Goal: Task Accomplishment & Management: Use online tool/utility

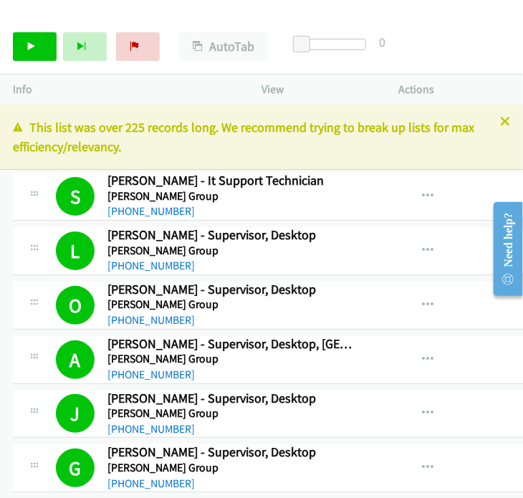
scroll to position [3389, 0]
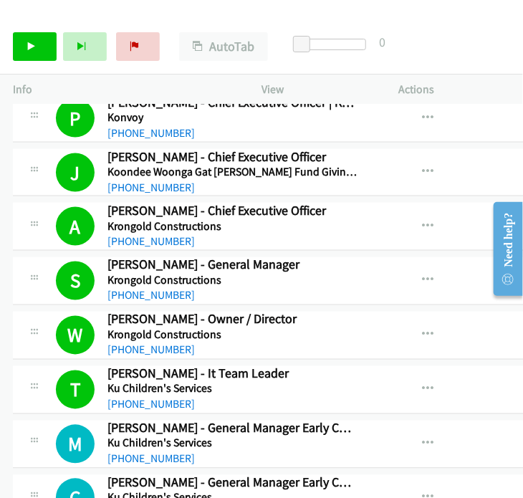
click at [200, 78] on div "Info" at bounding box center [124, 89] width 248 height 30
drag, startPoint x: 239, startPoint y: 145, endPoint x: 254, endPoint y: 149, distance: 15.6
click at [422, 438] on icon "button" at bounding box center [427, 443] width 11 height 11
click at [433, 304] on div at bounding box center [261, 249] width 523 height 498
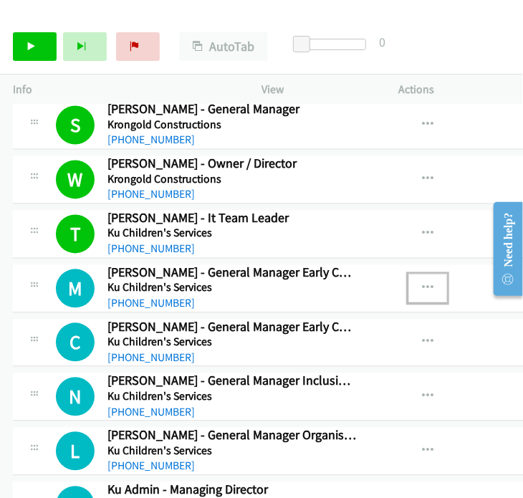
scroll to position [3468, 0]
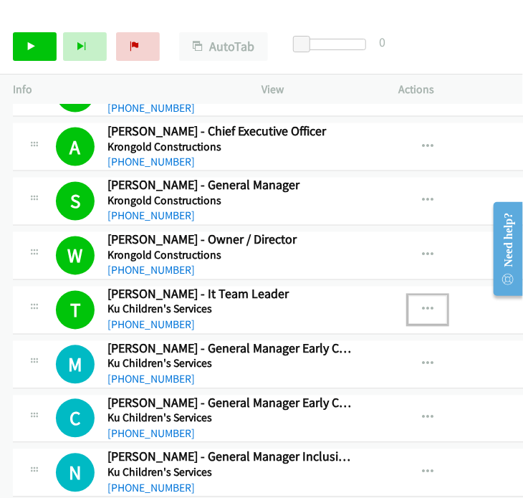
click at [422, 304] on icon "button" at bounding box center [427, 309] width 11 height 11
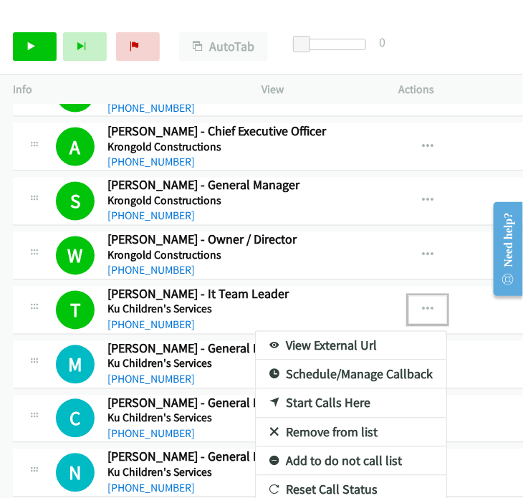
click at [315, 331] on link "View External Url" at bounding box center [351, 345] width 190 height 29
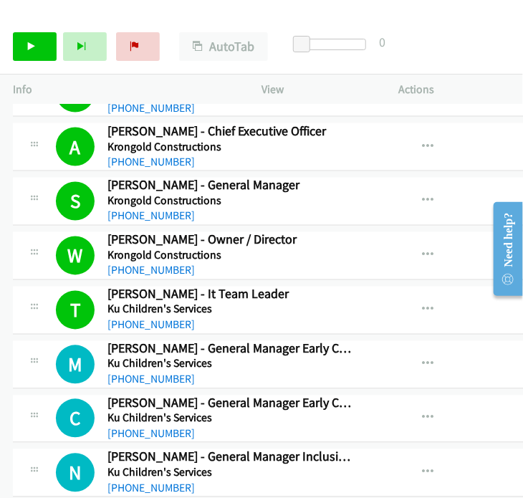
click at [22, 31] on div "Start Calls Pause Next Finish Call Completed AutoTab AutoTab 0" at bounding box center [261, 46] width 523 height 55
click at [42, 50] on link "Start Calls" at bounding box center [35, 46] width 44 height 29
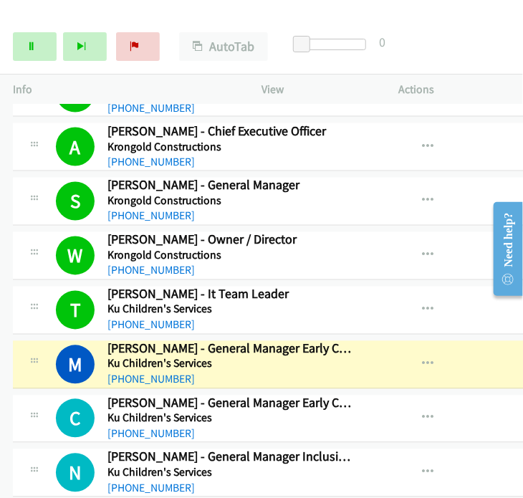
click at [292, 21] on div "Start Calls Pause Next Finish Dialing Monique Beange - General Manager Early Ch…" at bounding box center [261, 46] width 523 height 55
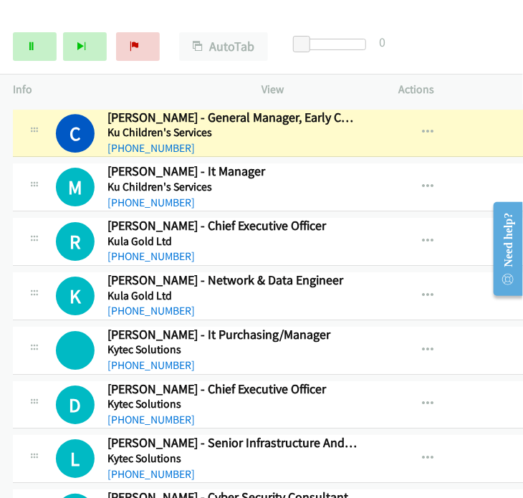
scroll to position [3946, 0]
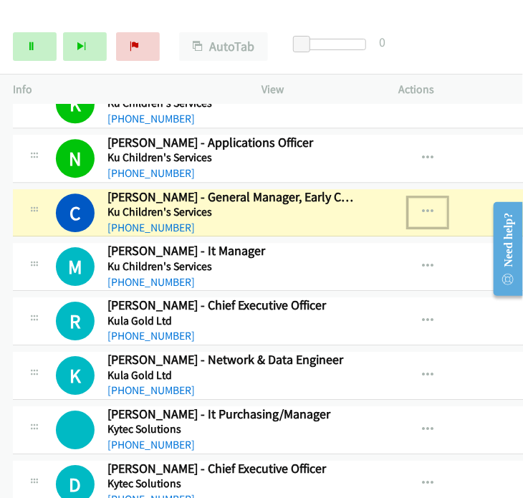
click at [422, 206] on icon "button" at bounding box center [427, 211] width 11 height 11
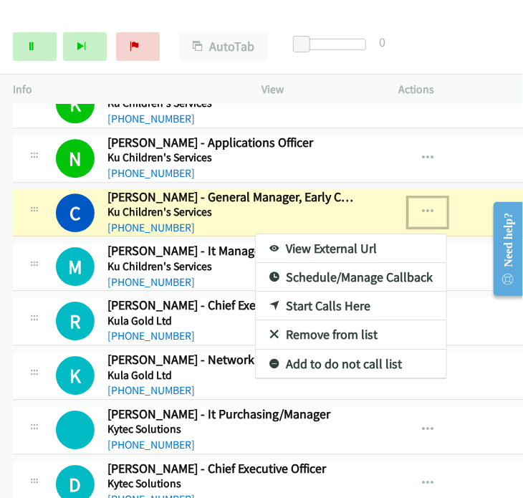
click at [315, 234] on link "View External Url" at bounding box center [351, 248] width 190 height 29
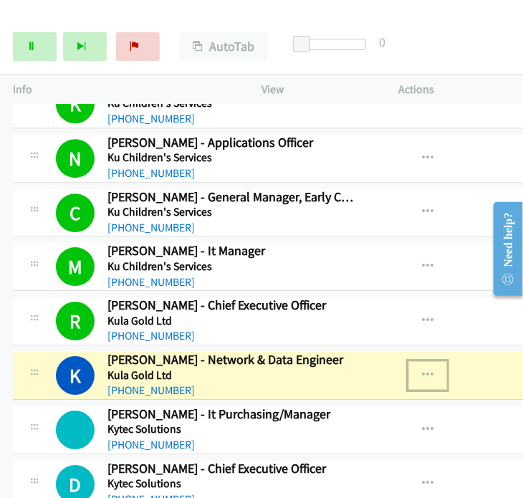
click at [422, 369] on icon "button" at bounding box center [427, 374] width 11 height 11
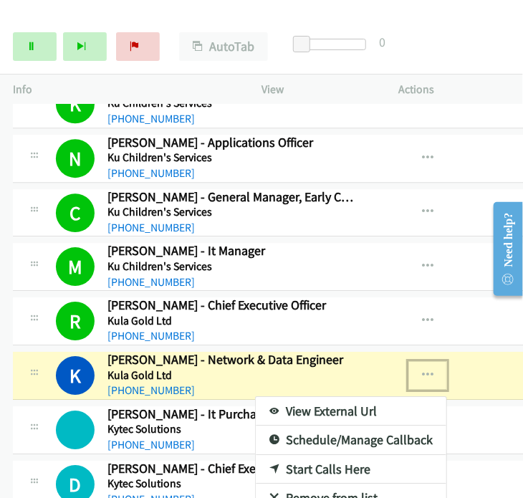
click at [338, 397] on link "View External Url" at bounding box center [351, 411] width 190 height 29
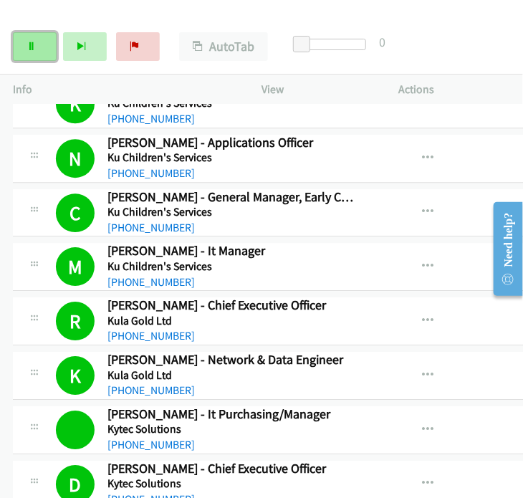
click at [31, 50] on icon at bounding box center [31, 47] width 10 height 10
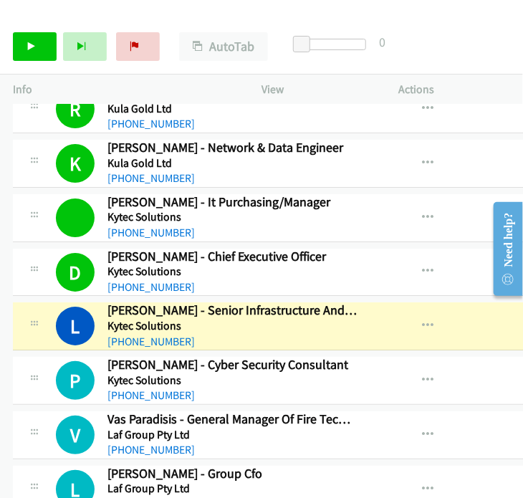
scroll to position [4184, 0]
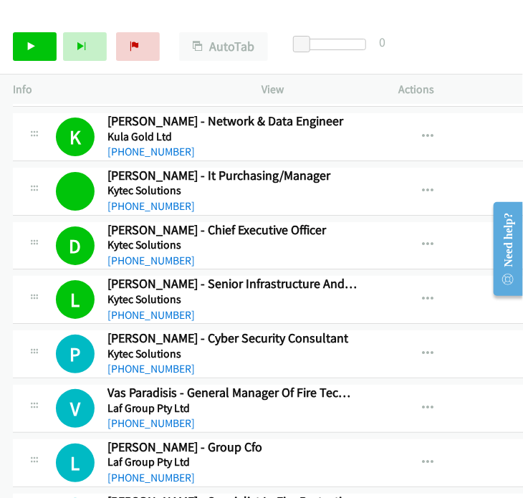
click at [492, 130] on div "View External Url View External Url Schedule/Manage Callback Start Calls Here R…" at bounding box center [464, 136] width 191 height 47
click at [27, 42] on icon at bounding box center [31, 47] width 10 height 10
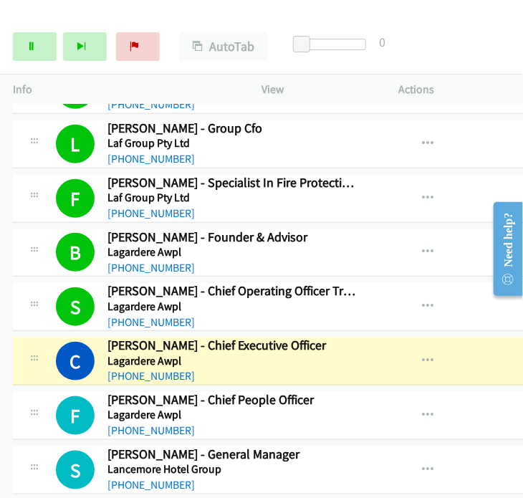
scroll to position [4582, 0]
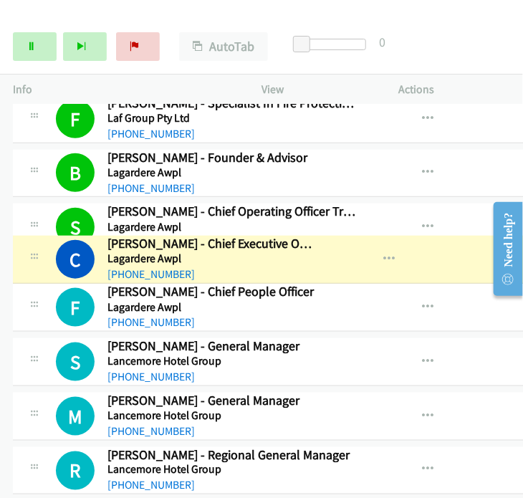
drag, startPoint x: 193, startPoint y: 263, endPoint x: 241, endPoint y: 261, distance: 48.0
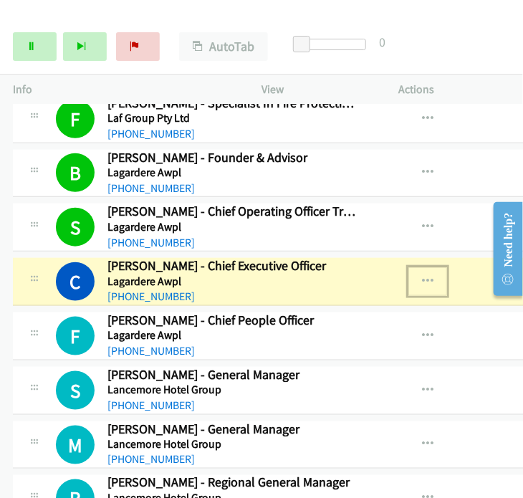
click at [408, 267] on button "button" at bounding box center [427, 281] width 39 height 29
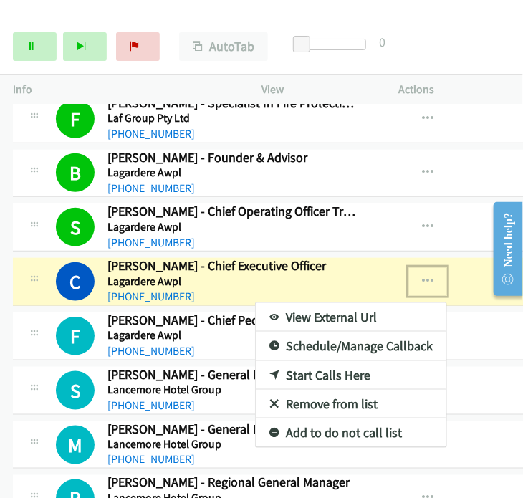
click at [333, 303] on link "View External Url" at bounding box center [351, 317] width 190 height 29
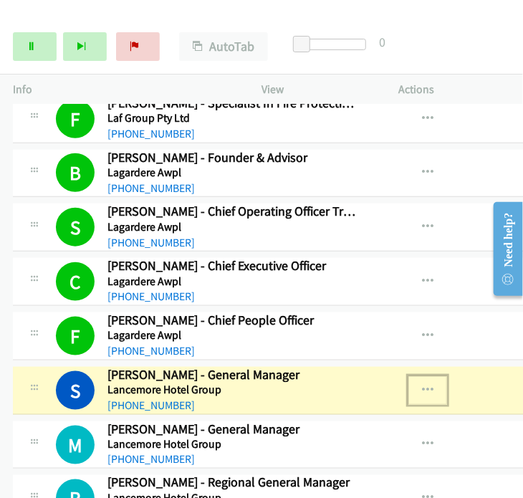
click at [414, 376] on button "button" at bounding box center [427, 390] width 39 height 29
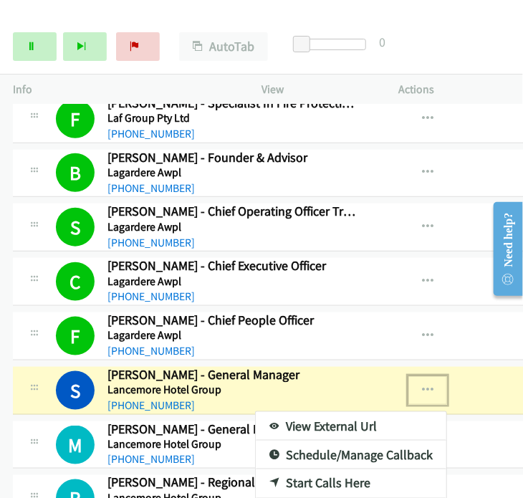
click at [295, 412] on link "View External Url" at bounding box center [351, 426] width 190 height 29
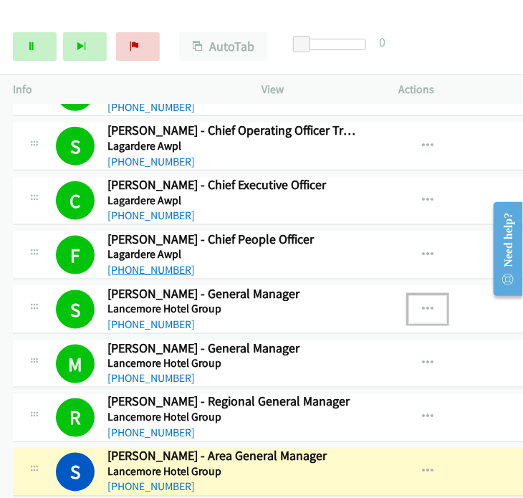
scroll to position [4741, 0]
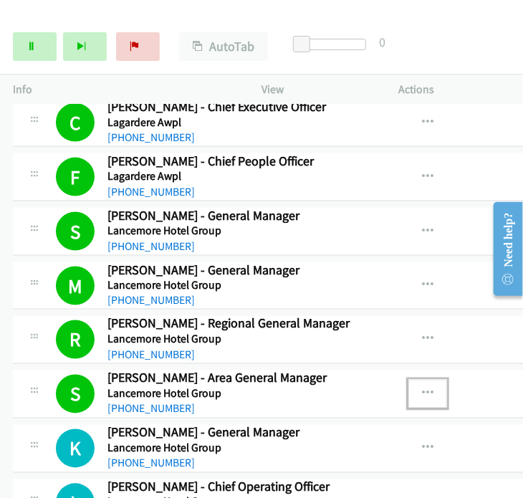
click at [422, 388] on icon "button" at bounding box center [427, 393] width 11 height 11
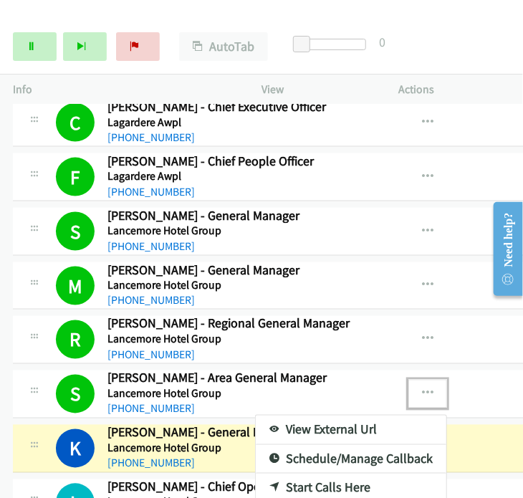
click at [332, 415] on link "View External Url" at bounding box center [351, 429] width 190 height 29
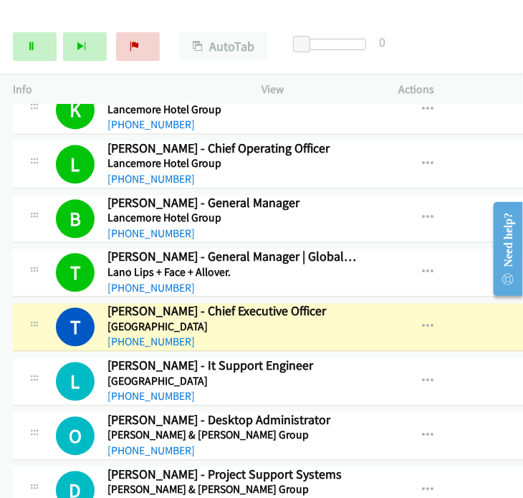
scroll to position [5161, 0]
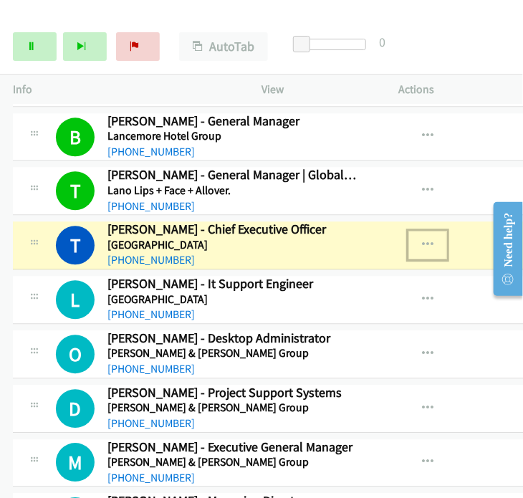
click at [422, 239] on icon "button" at bounding box center [427, 244] width 11 height 11
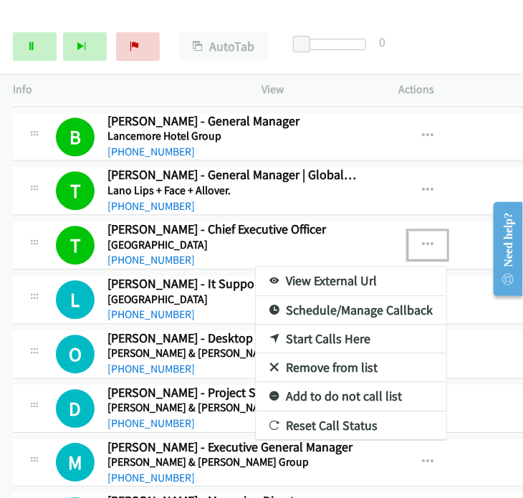
click at [410, 218] on div at bounding box center [261, 249] width 523 height 498
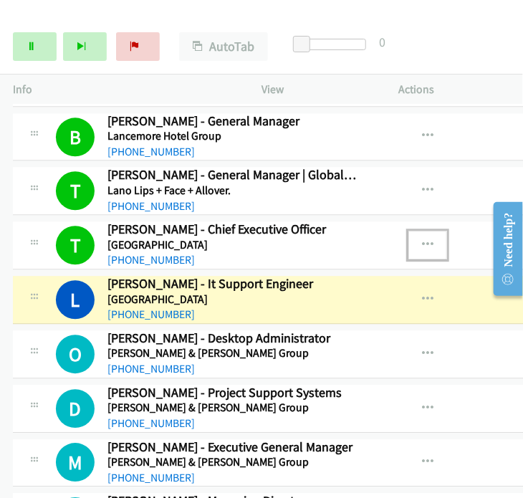
click at [422, 239] on icon "button" at bounding box center [427, 244] width 11 height 11
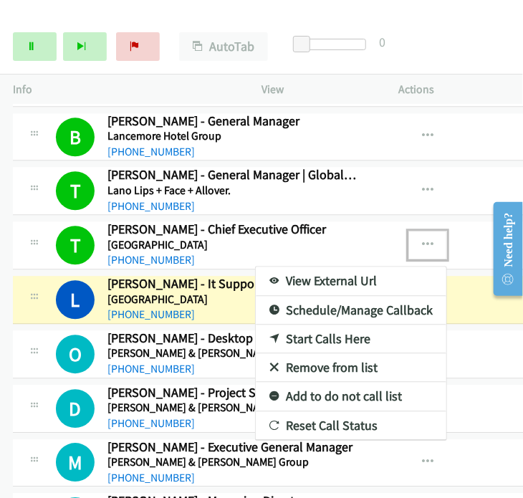
click at [318, 266] on link "View External Url" at bounding box center [351, 280] width 190 height 29
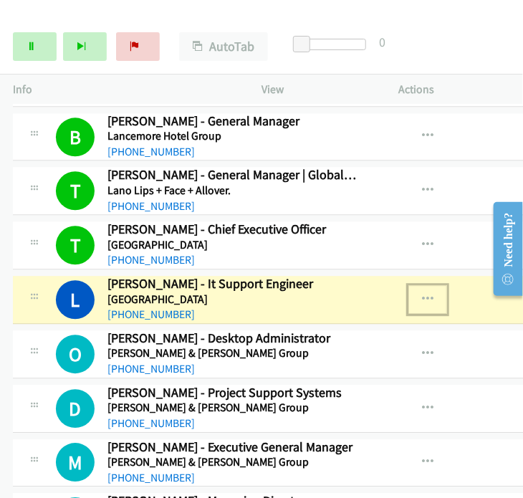
click at [411, 285] on button "button" at bounding box center [427, 299] width 39 height 29
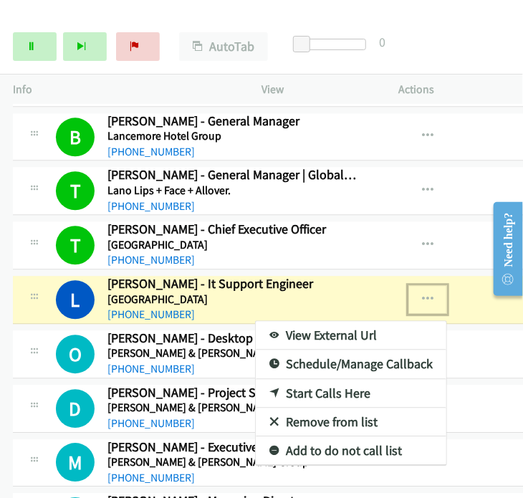
click at [323, 321] on link "View External Url" at bounding box center [351, 335] width 190 height 29
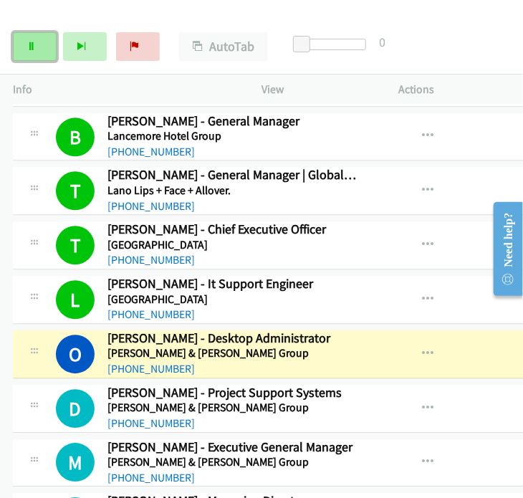
click at [29, 47] on icon at bounding box center [31, 47] width 10 height 10
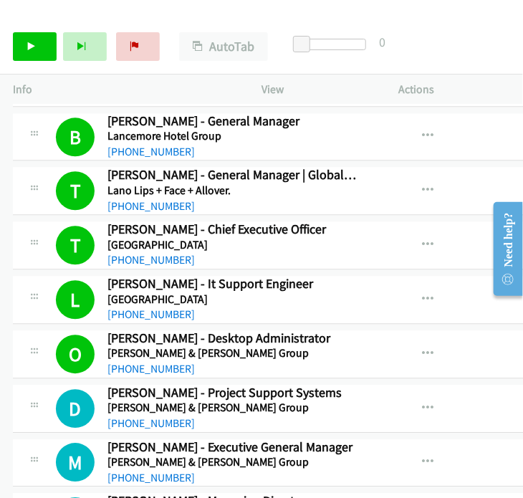
click at [503, 167] on div "View External Url View External Url Schedule/Manage Callback Start Calls Here R…" at bounding box center [464, 190] width 191 height 47
click at [493, 113] on div "View External Url View External Url Schedule/Manage Callback Start Calls Here R…" at bounding box center [464, 136] width 191 height 47
click at [34, 44] on icon at bounding box center [31, 47] width 10 height 10
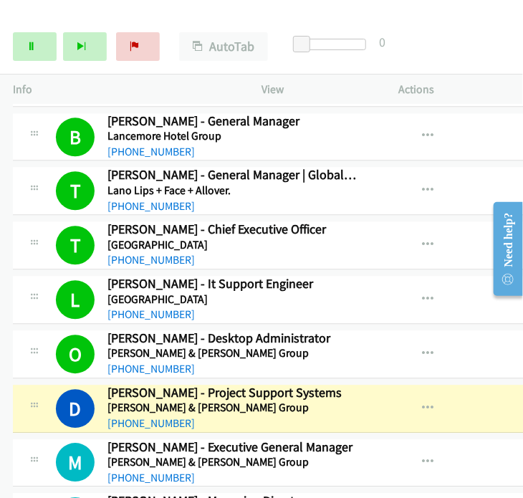
click at [512, 57] on div "Start Calls Pause Next Finish Dialing Daniel Macri - Project Support Systems Au…" at bounding box center [261, 46] width 523 height 55
click at [413, 394] on button "button" at bounding box center [427, 408] width 39 height 29
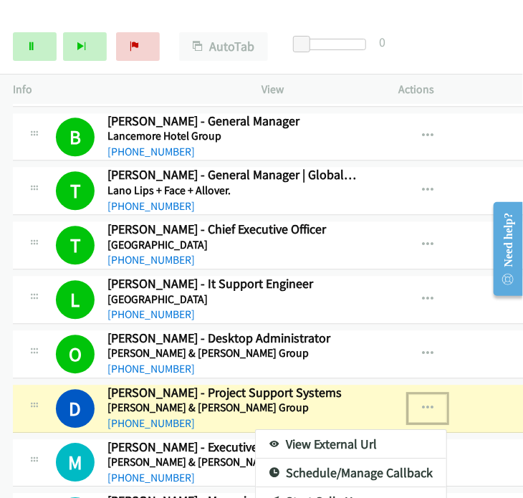
click at [323, 430] on link "View External Url" at bounding box center [351, 444] width 190 height 29
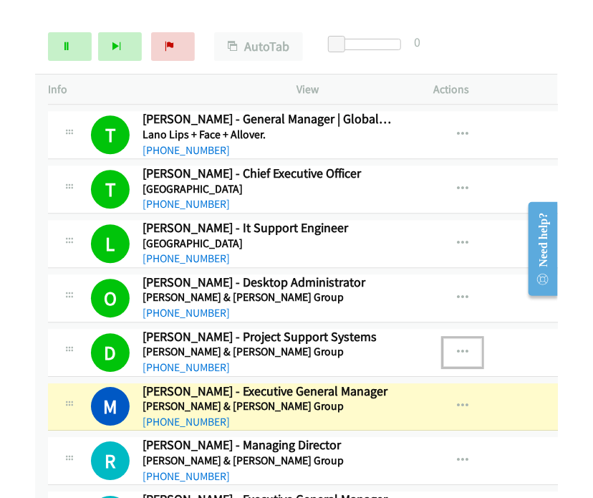
scroll to position [5320, 0]
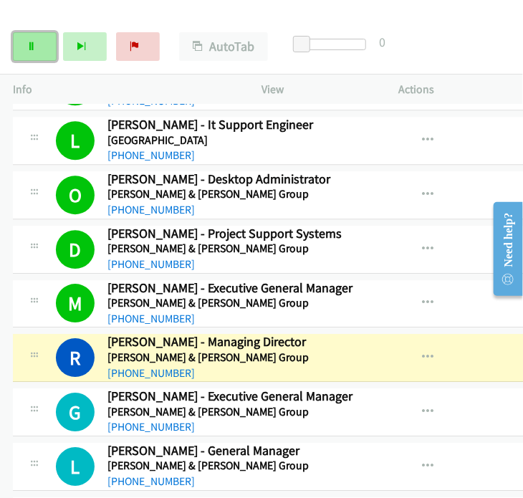
click at [42, 50] on link "Pause" at bounding box center [35, 46] width 44 height 29
click at [489, 78] on div "Actions" at bounding box center [454, 89] width 137 height 30
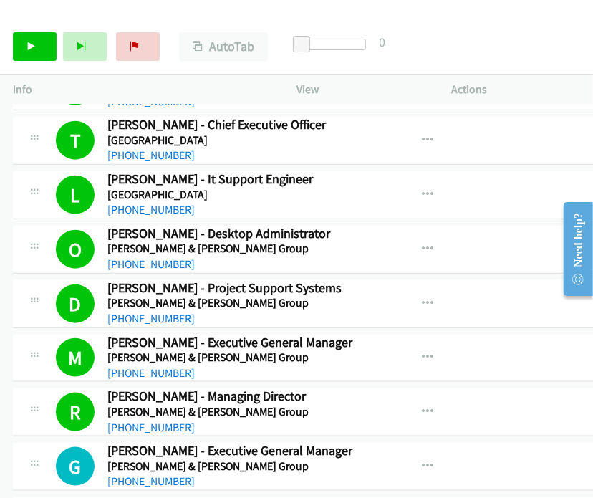
scroll to position [5241, 0]
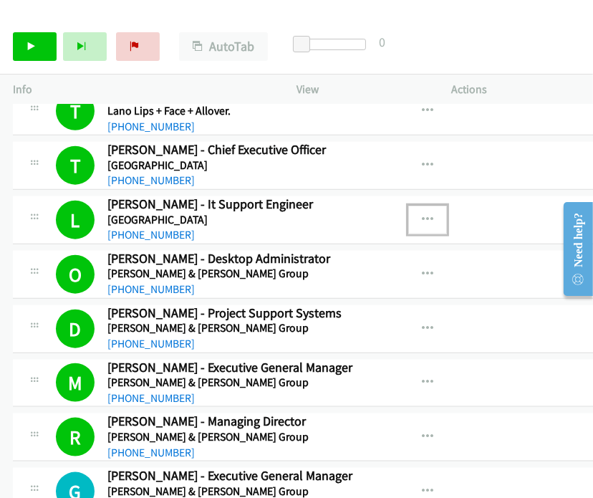
click at [422, 214] on icon "button" at bounding box center [427, 219] width 11 height 11
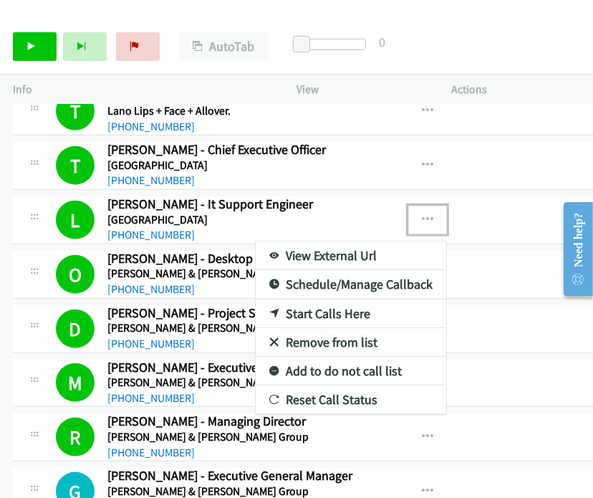
click at [413, 195] on div at bounding box center [296, 249] width 593 height 498
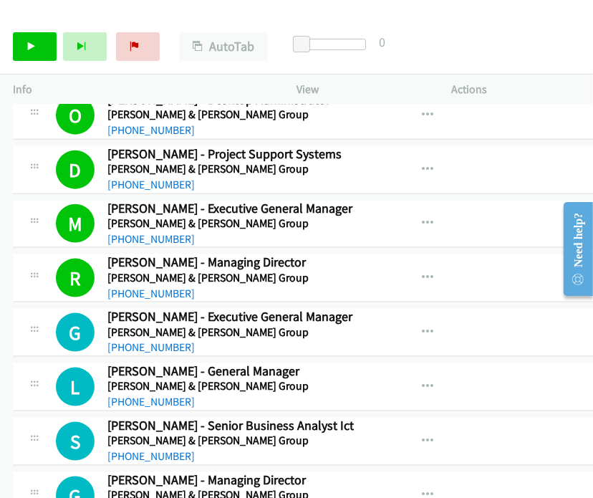
scroll to position [5320, 0]
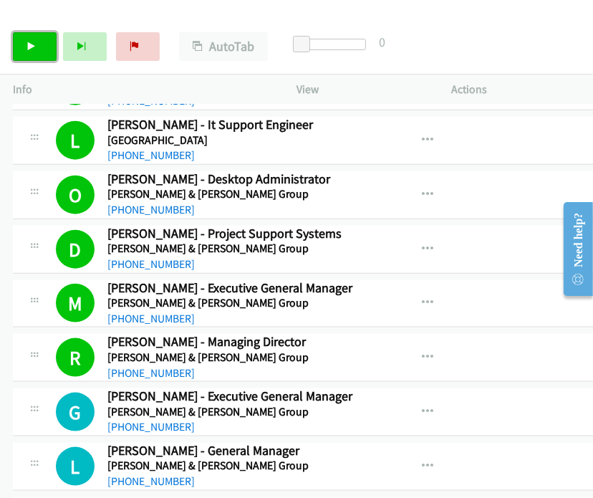
click at [36, 50] on link "Start Calls" at bounding box center [35, 46] width 44 height 29
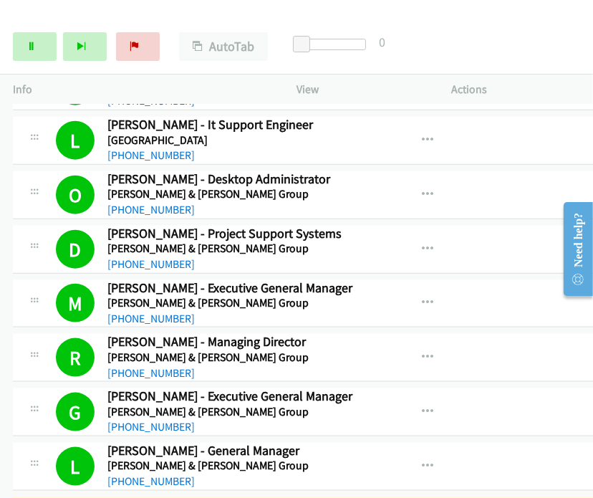
click at [522, 47] on div "Start Calls Pause Next Finish Dialing Sam Melhem - Senior Business Analyst Ict …" at bounding box center [296, 46] width 593 height 55
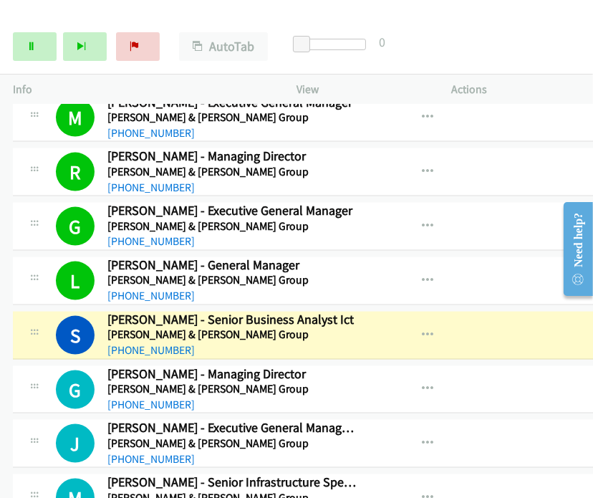
scroll to position [5559, 0]
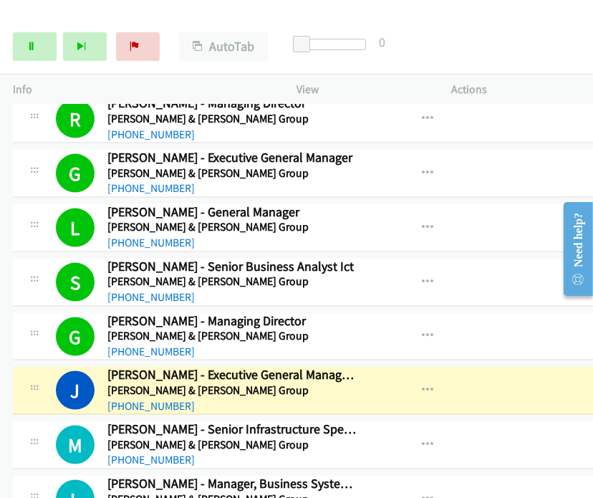
click at [522, 42] on div "Start Calls Pause Next Finish Dialing Jeff Inglis - Executive General Manager W…" at bounding box center [296, 46] width 593 height 55
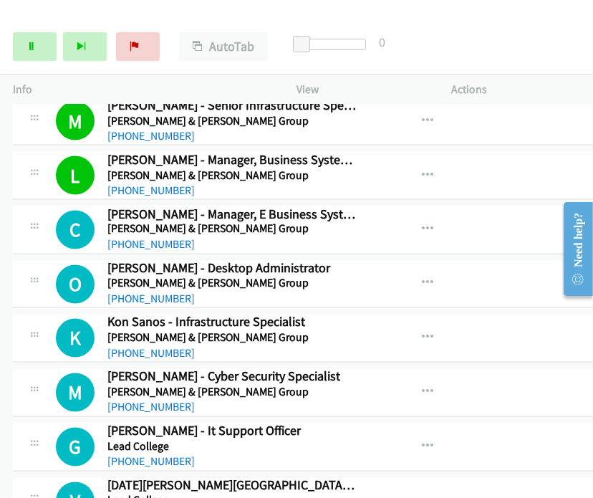
scroll to position [5957, 0]
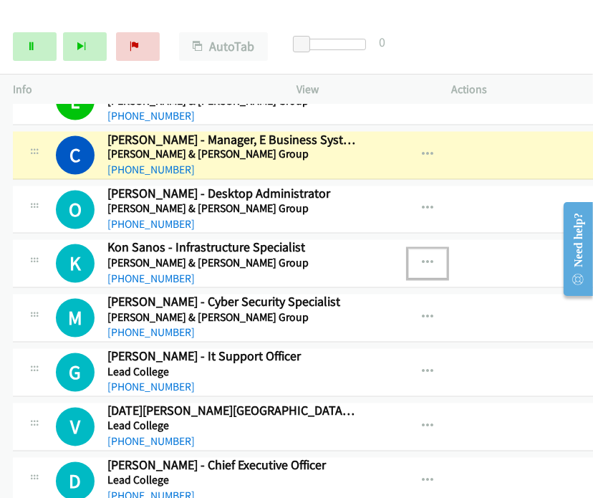
click at [422, 258] on icon "button" at bounding box center [427, 263] width 11 height 11
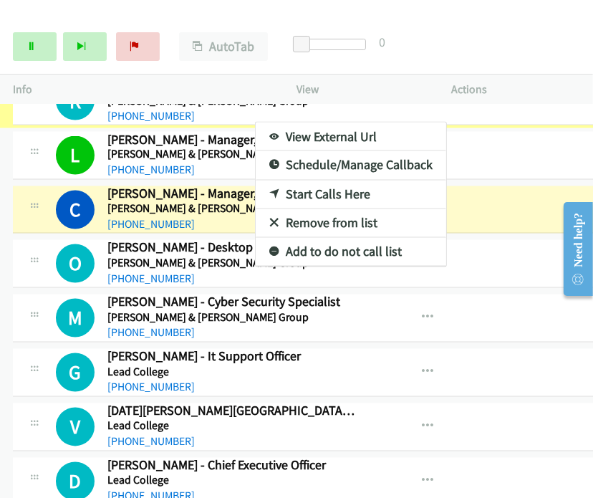
scroll to position [5968, 0]
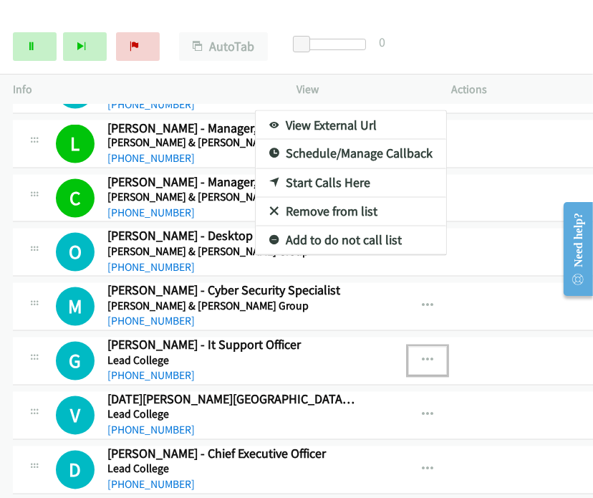
click at [422, 355] on icon "button" at bounding box center [427, 360] width 11 height 11
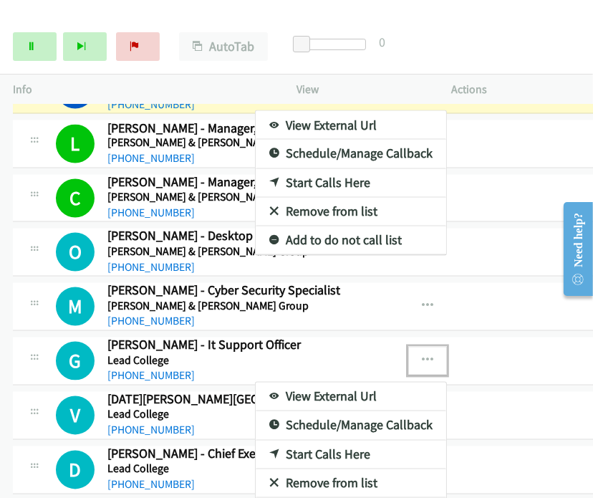
click at [502, 177] on div at bounding box center [296, 249] width 593 height 498
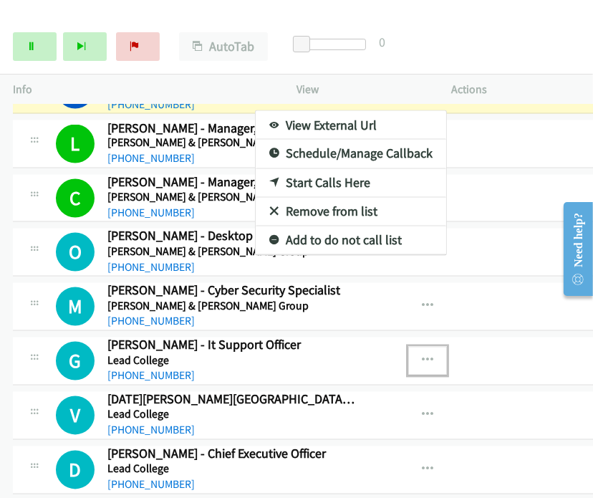
click at [515, 144] on div at bounding box center [296, 249] width 593 height 498
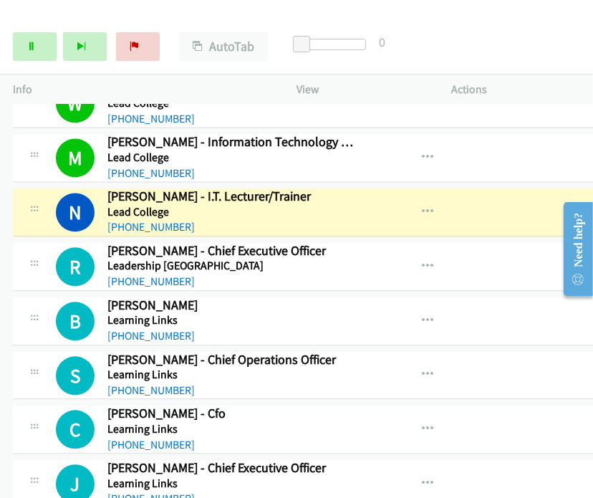
scroll to position [6366, 0]
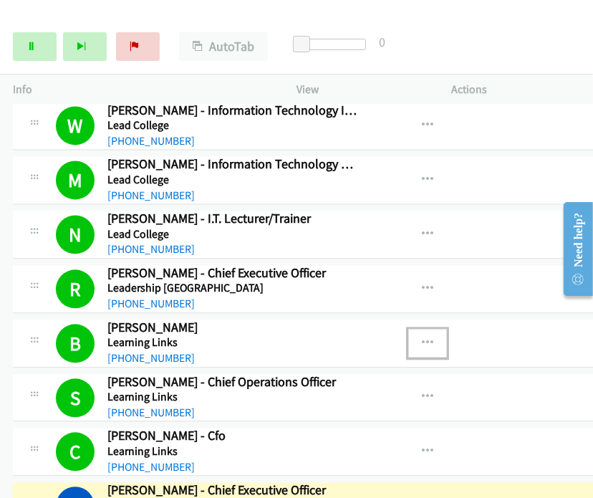
click at [408, 329] on button "button" at bounding box center [427, 343] width 39 height 29
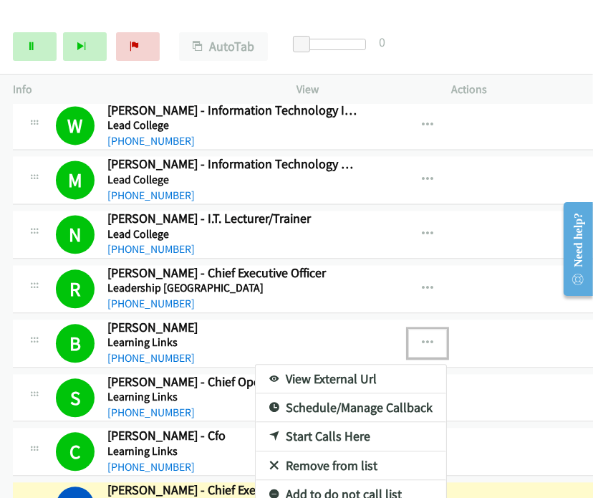
click at [346, 364] on link "View External Url" at bounding box center [351, 378] width 190 height 29
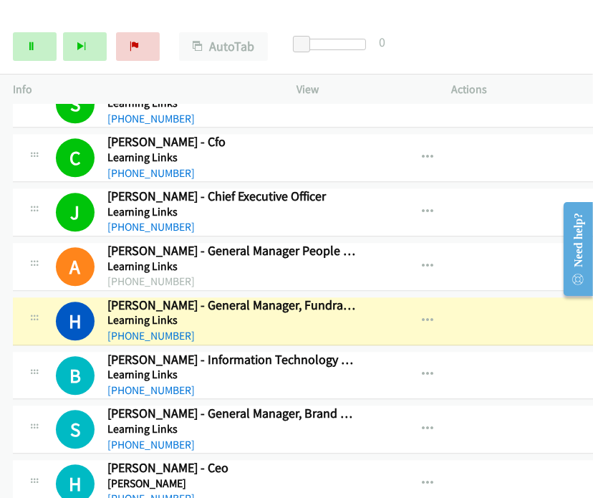
scroll to position [6684, 0]
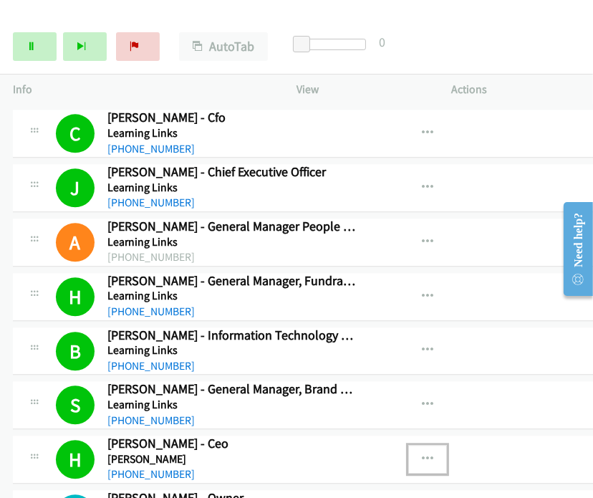
click at [422, 453] on icon "button" at bounding box center [427, 458] width 11 height 11
click at [331, 480] on link "View External Url" at bounding box center [351, 494] width 190 height 29
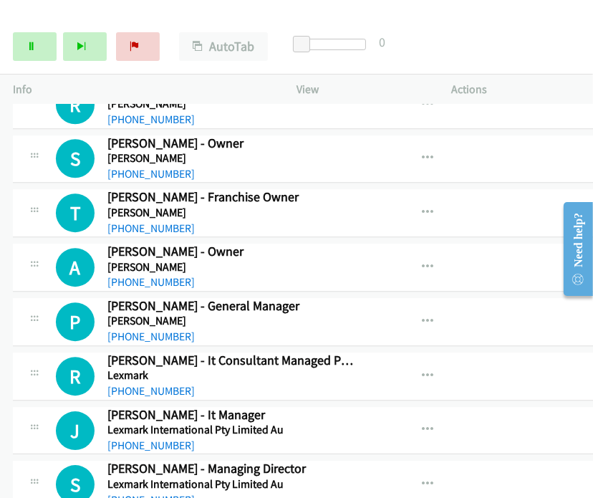
scroll to position [7241, 0]
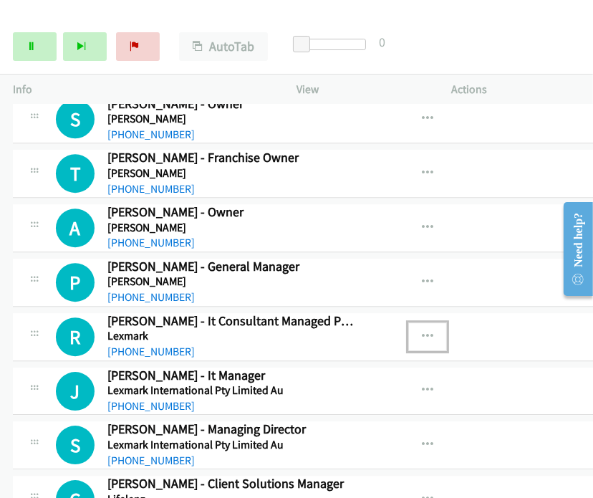
click at [421, 322] on button "button" at bounding box center [427, 336] width 39 height 29
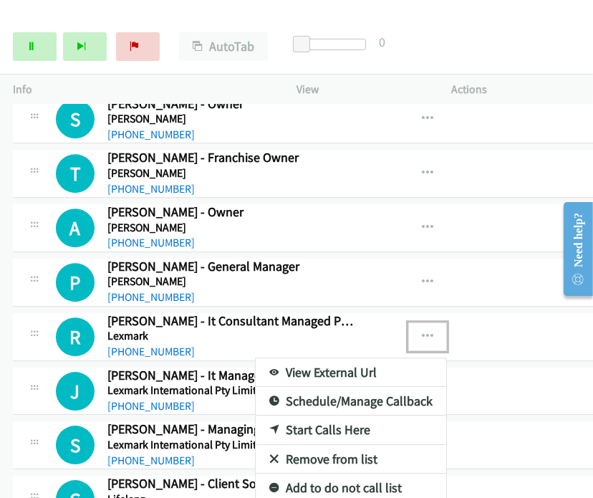
click at [344, 415] on link "Start Calls Here" at bounding box center [351, 429] width 190 height 29
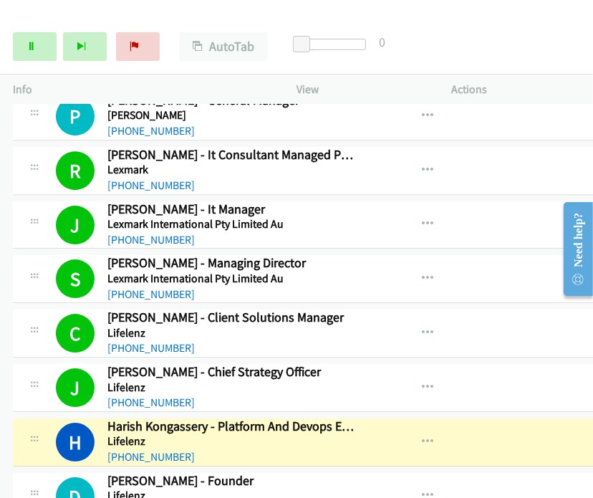
scroll to position [7479, 0]
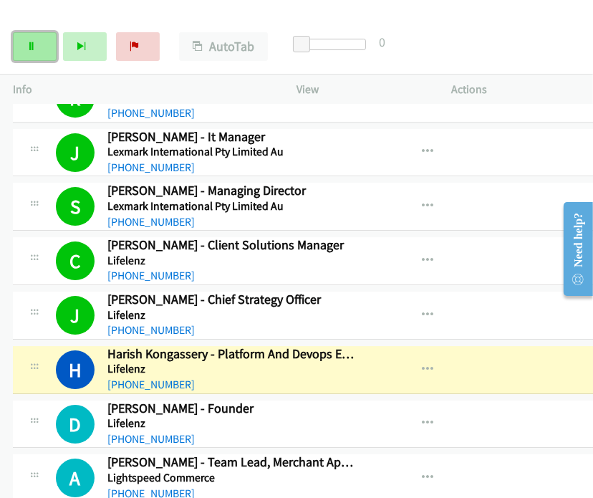
click at [30, 43] on icon at bounding box center [31, 47] width 10 height 10
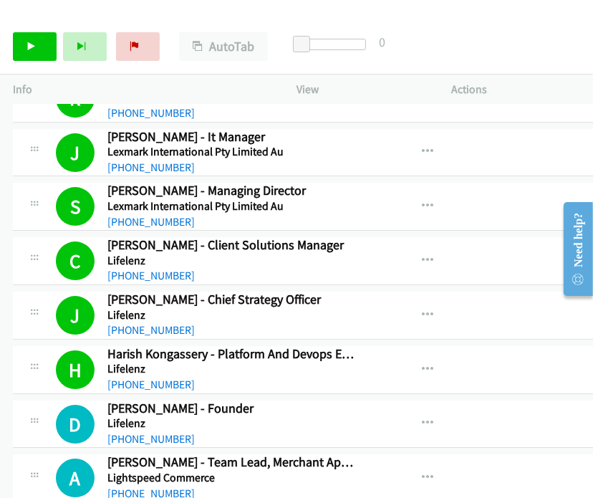
click at [522, 63] on div "Start Calls Pause Next Finish Call Completed AutoTab AutoTab 0" at bounding box center [296, 46] width 593 height 55
click at [37, 49] on link "Start Calls" at bounding box center [35, 46] width 44 height 29
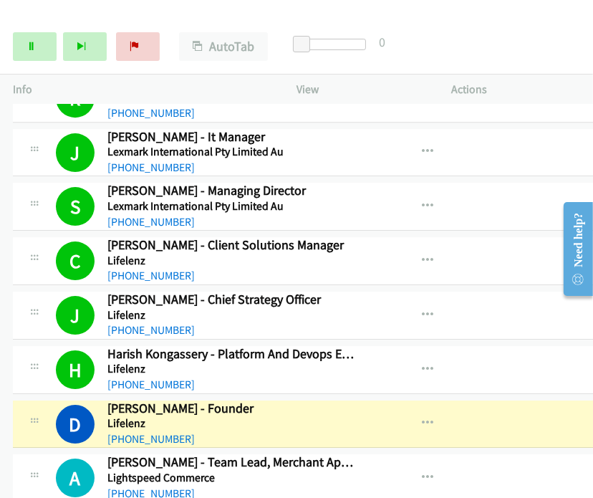
click at [522, 183] on div "View External Url View External Url Schedule/Manage Callback Start Calls Here R…" at bounding box center [464, 206] width 191 height 47
click at [27, 50] on icon at bounding box center [31, 47] width 10 height 10
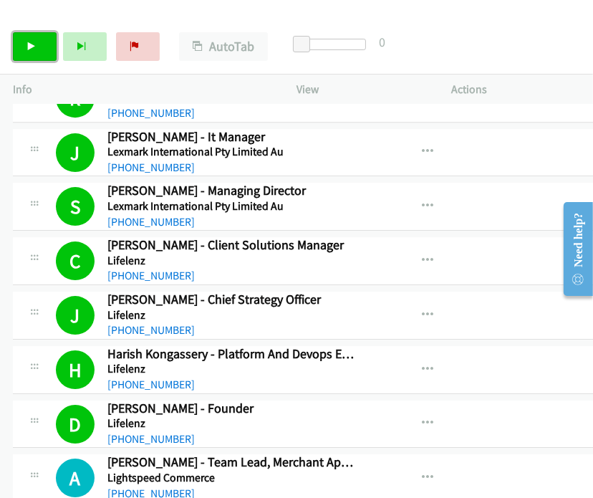
click at [34, 49] on icon at bounding box center [31, 47] width 10 height 10
click at [522, 73] on div "Start Calls Pause Next Finish Call Completed AutoTab AutoTab 0" at bounding box center [296, 46] width 593 height 55
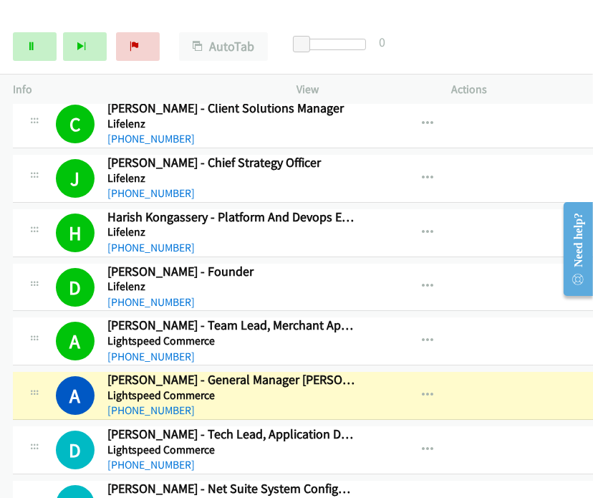
scroll to position [7639, 0]
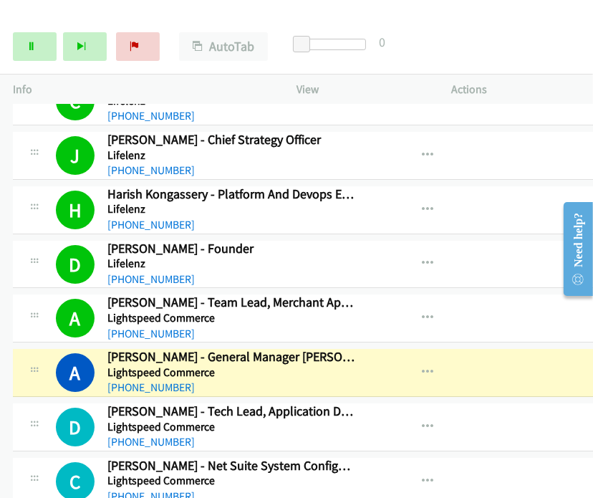
click at [522, 46] on div "Start Calls Pause Next Finish Dialing Andy Hutton - General Manager Aunz AutoTa…" at bounding box center [296, 46] width 593 height 55
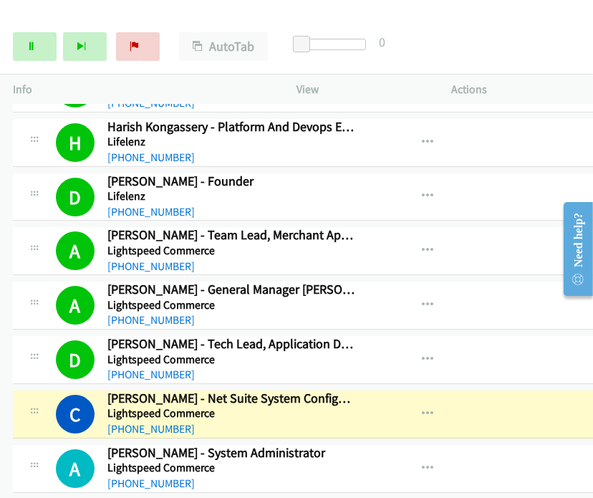
scroll to position [7798, 0]
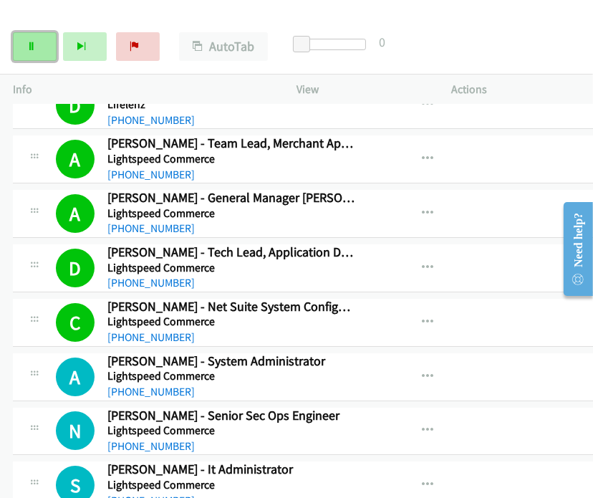
click at [34, 45] on icon at bounding box center [31, 47] width 10 height 10
click at [519, 44] on div "Start Calls Pause Next Finish Paused AutoTab AutoTab 0" at bounding box center [296, 46] width 593 height 55
click at [39, 42] on link "Start Calls" at bounding box center [35, 46] width 44 height 29
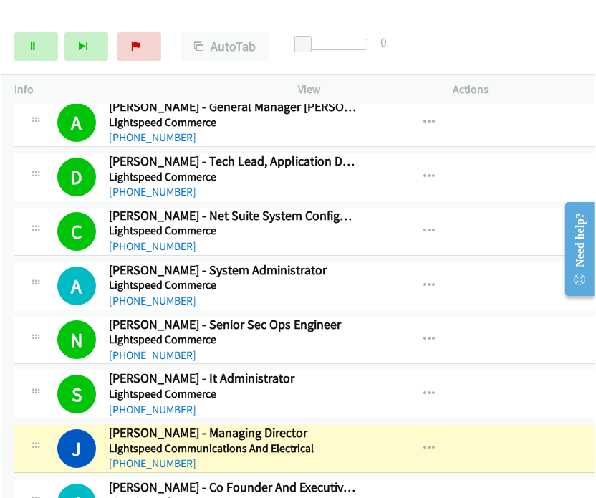
scroll to position [8036, 0]
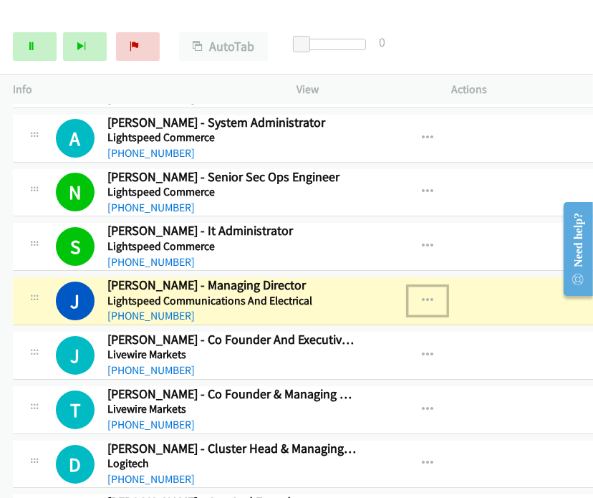
click at [414, 286] on button "button" at bounding box center [427, 300] width 39 height 29
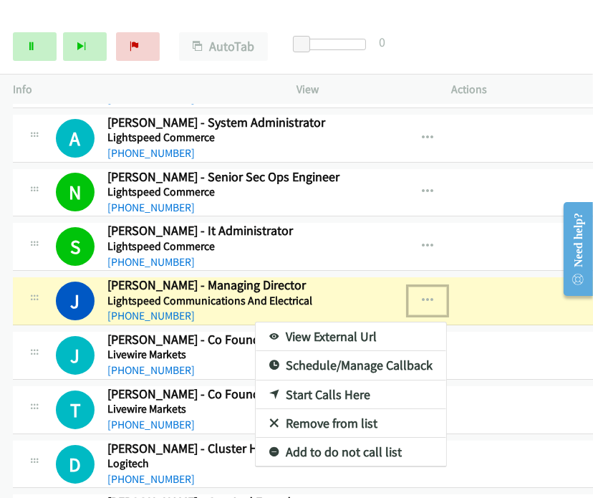
click at [346, 322] on link "View External Url" at bounding box center [351, 336] width 190 height 29
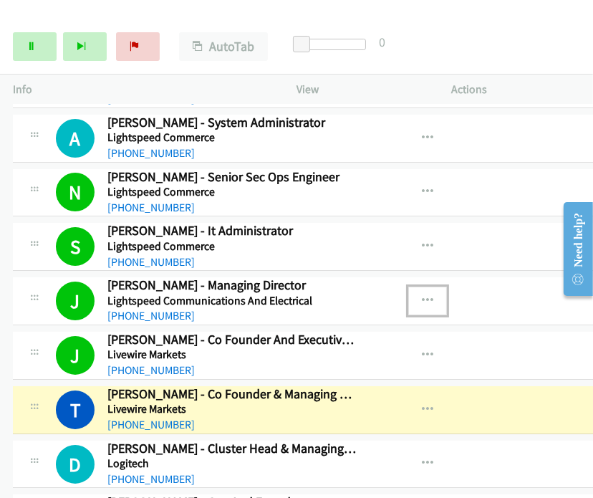
drag, startPoint x: 509, startPoint y: 273, endPoint x: 128, endPoint y: 356, distance: 389.9
click at [30, 40] on link "Pause" at bounding box center [35, 46] width 44 height 29
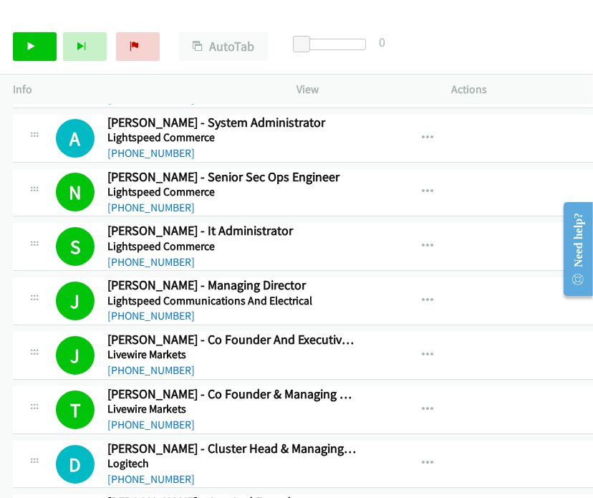
click at [522, 36] on div "Start Calls Pause Next Finish Call Completed AutoTab AutoTab 0" at bounding box center [296, 46] width 593 height 55
drag, startPoint x: 495, startPoint y: 295, endPoint x: 498, endPoint y: 287, distance: 8.2
click at [495, 295] on td "J Callback Scheduled Joseph Arrigo - Managing Director Lightspeed Communication…" at bounding box center [343, 301] width 687 height 54
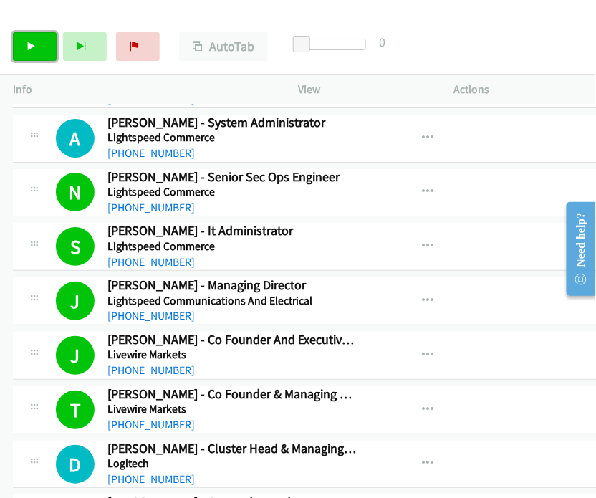
click at [26, 47] on icon at bounding box center [31, 47] width 10 height 10
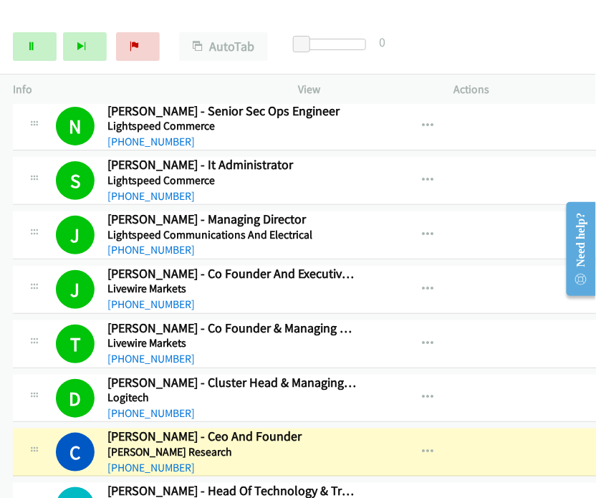
scroll to position [8195, 0]
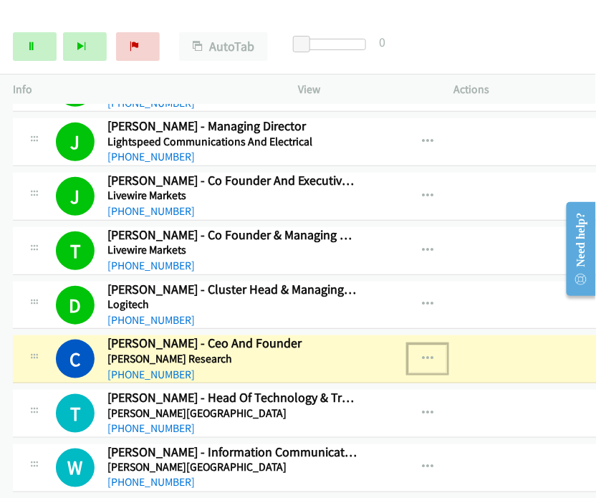
click at [422, 353] on icon "button" at bounding box center [427, 358] width 11 height 11
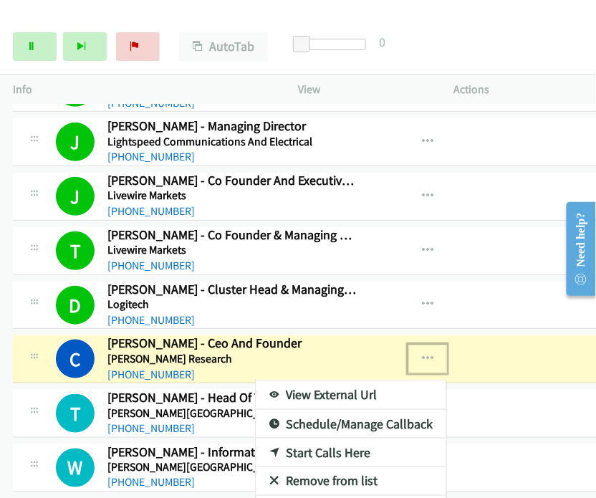
click at [309, 380] on link "View External Url" at bounding box center [351, 394] width 190 height 29
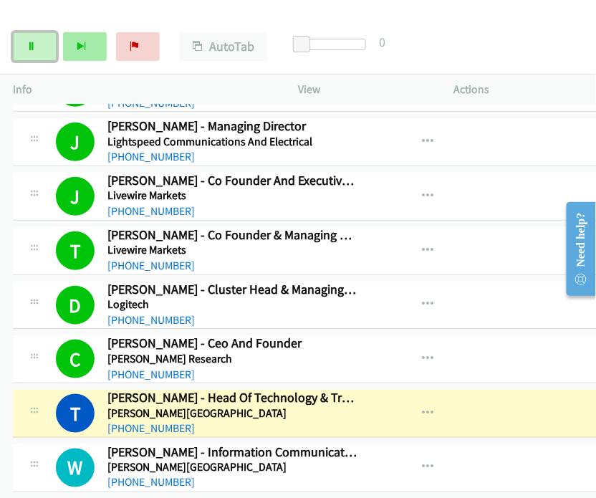
drag, startPoint x: 41, startPoint y: 51, endPoint x: 73, endPoint y: 57, distance: 32.9
click at [41, 51] on link "Pause" at bounding box center [35, 46] width 44 height 29
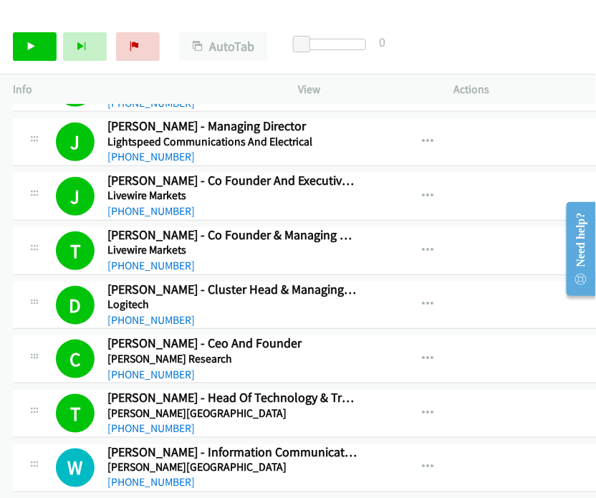
click at [378, 344] on div "View External Url View External Url Schedule/Manage Callback Start Calls Here R…" at bounding box center [464, 358] width 191 height 47
click at [501, 173] on div "View External Url View External Url Schedule/Manage Callback Start Calls Here R…" at bounding box center [464, 196] width 191 height 47
click at [46, 47] on link "Start Calls" at bounding box center [35, 46] width 44 height 29
click at [31, 50] on icon at bounding box center [31, 47] width 10 height 10
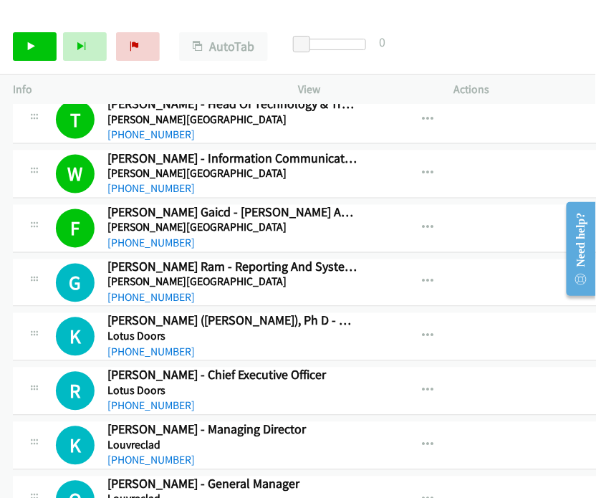
scroll to position [8514, 0]
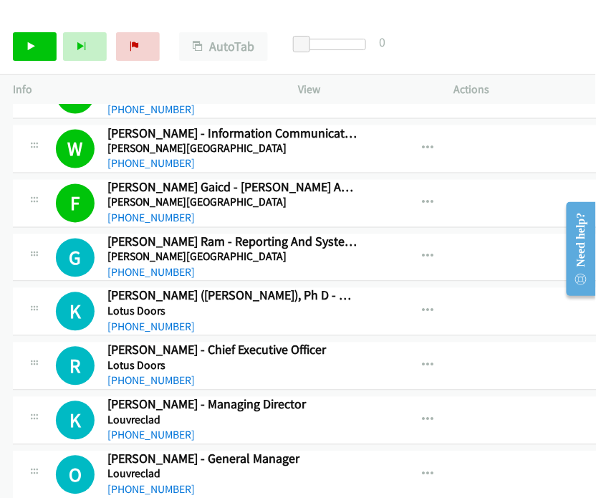
click at [478, 47] on div "Start Calls Pause Next Finish Call Completed AutoTab AutoTab 0" at bounding box center [298, 46] width 596 height 55
click at [33, 47] on icon at bounding box center [31, 47] width 10 height 10
click at [32, 44] on icon at bounding box center [31, 47] width 10 height 10
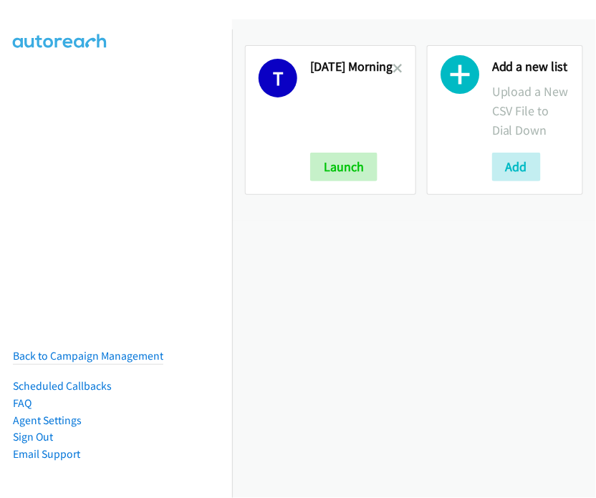
click at [402, 61] on link at bounding box center [397, 68] width 10 height 16
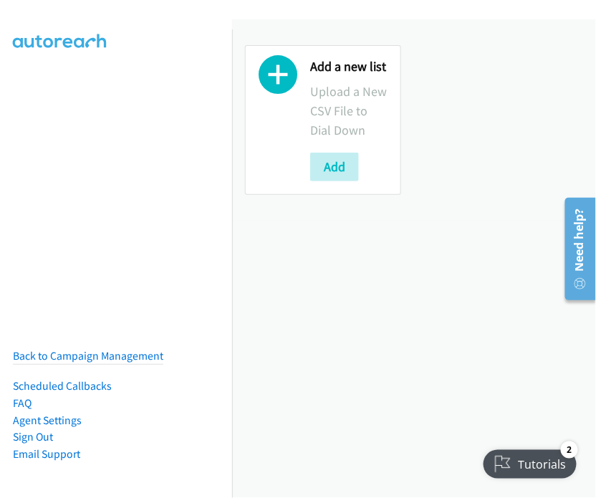
click at [273, 75] on icon at bounding box center [277, 78] width 39 height 39
click at [329, 172] on button "Add" at bounding box center [334, 166] width 49 height 29
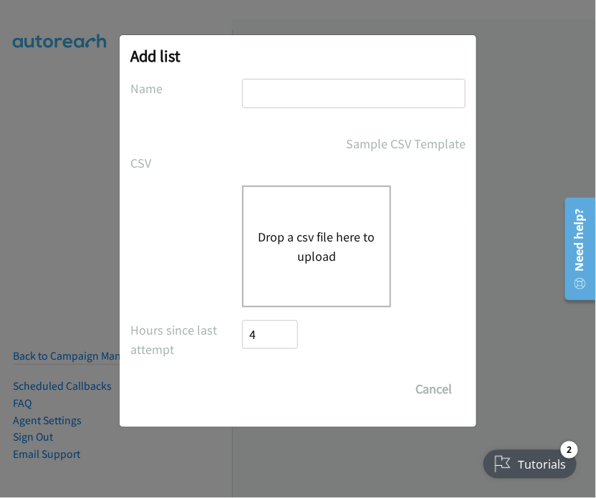
click at [304, 83] on input "text" at bounding box center [353, 93] width 223 height 29
drag, startPoint x: 344, startPoint y: 95, endPoint x: 233, endPoint y: 99, distance: 111.0
click at [233, 99] on div "Name Weds Morning" at bounding box center [297, 100] width 335 height 42
type input "Tues Evening"
click at [303, 291] on div "Drop a csv file here to upload" at bounding box center [316, 246] width 149 height 122
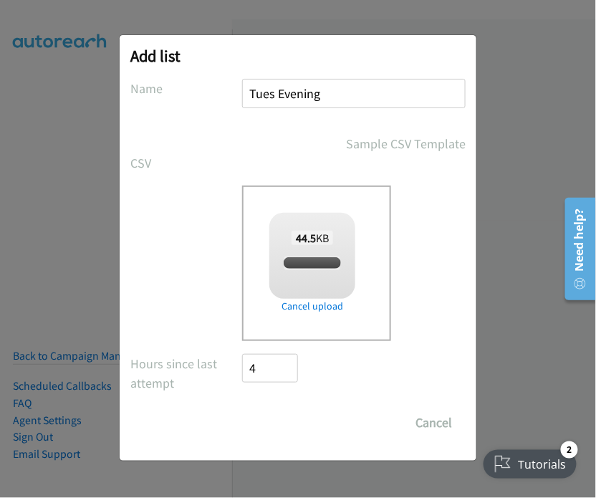
checkbox input "true"
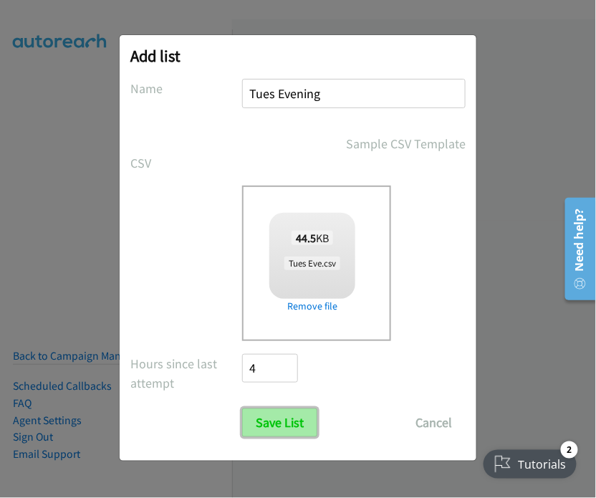
click at [271, 413] on input "Save List" at bounding box center [279, 422] width 75 height 29
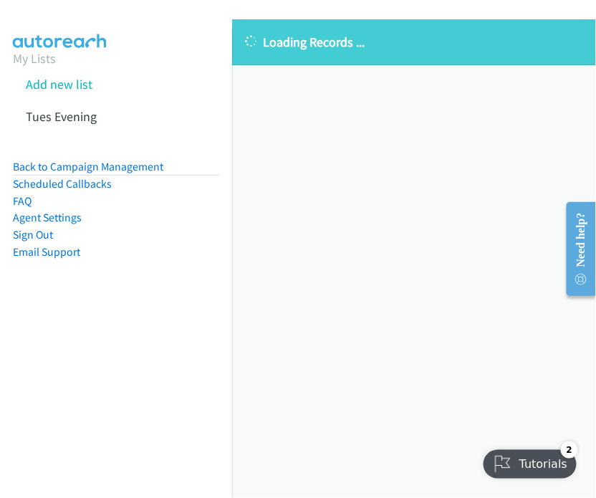
click at [531, 235] on div "Loading Records ... Sorry, something went wrong please try again." at bounding box center [414, 258] width 364 height 478
click at [47, 79] on link "Add new list" at bounding box center [59, 84] width 67 height 16
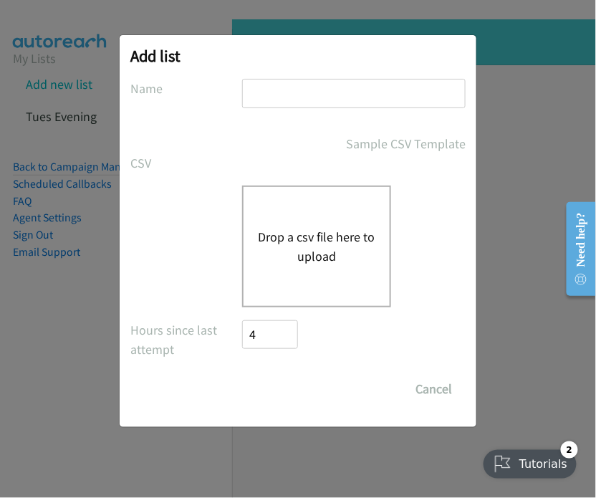
click at [277, 246] on button "Drop a csv file here to upload" at bounding box center [316, 246] width 117 height 39
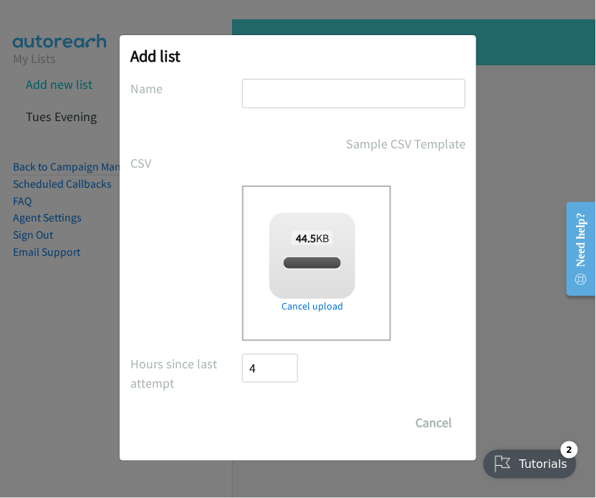
checkbox input "true"
click at [282, 88] on input "text" at bounding box center [353, 93] width 223 height 29
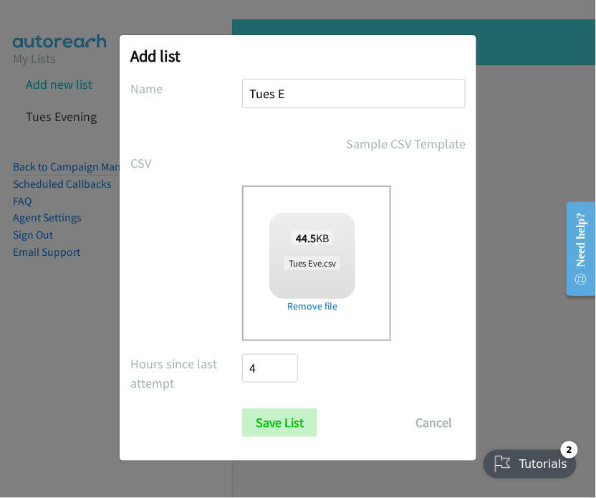
type input "Tues Evening"
click at [284, 419] on input "Save List" at bounding box center [279, 422] width 75 height 29
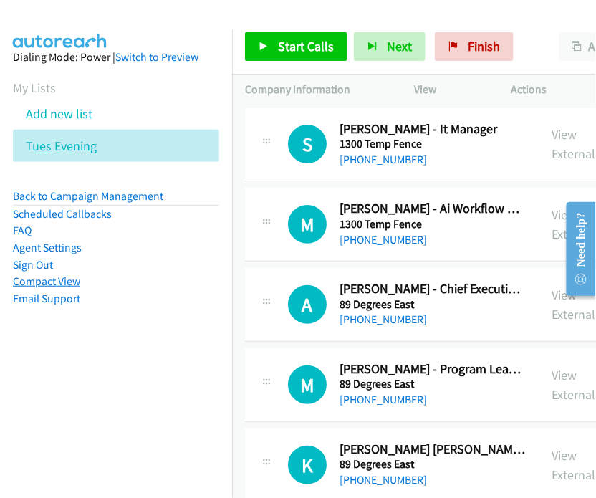
click at [72, 281] on link "Compact View" at bounding box center [46, 281] width 67 height 14
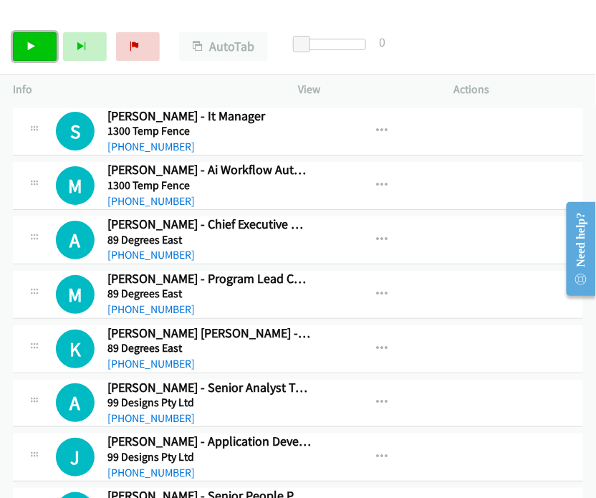
click at [34, 37] on link "Start Calls" at bounding box center [35, 46] width 44 height 29
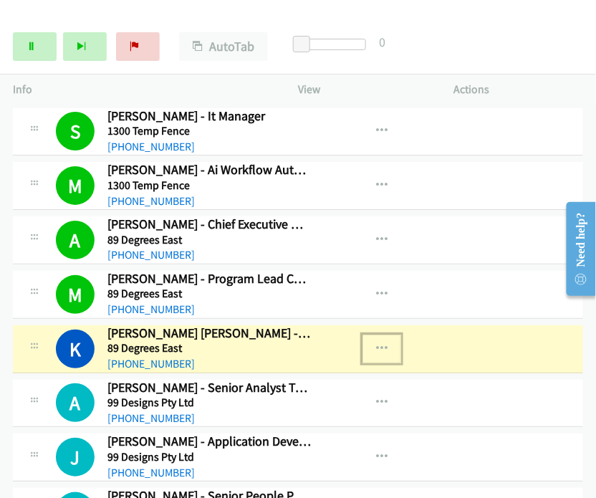
click at [376, 345] on icon "button" at bounding box center [381, 348] width 11 height 11
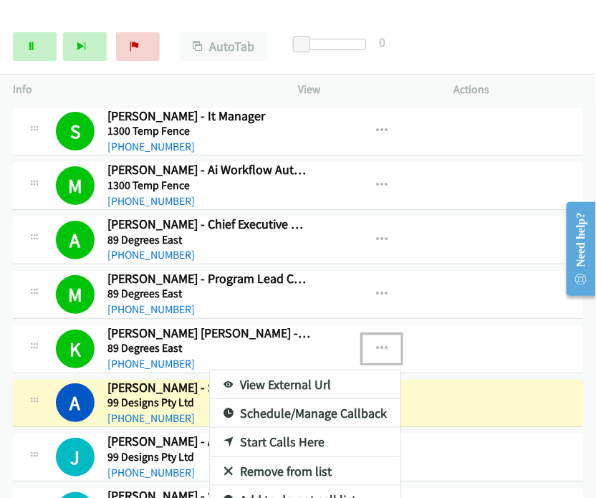
click at [276, 378] on link "View External Url" at bounding box center [305, 384] width 190 height 29
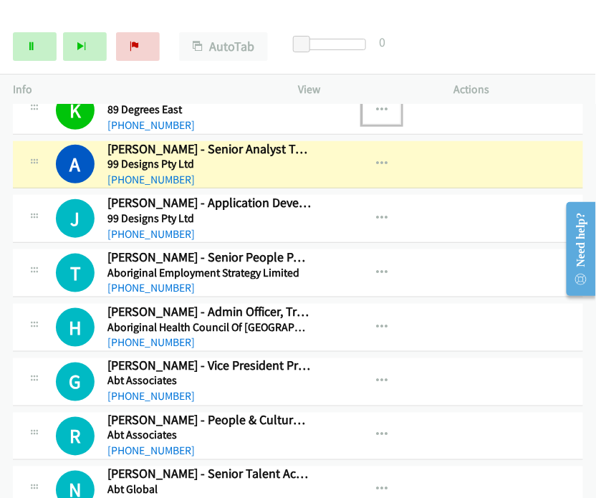
scroll to position [159, 0]
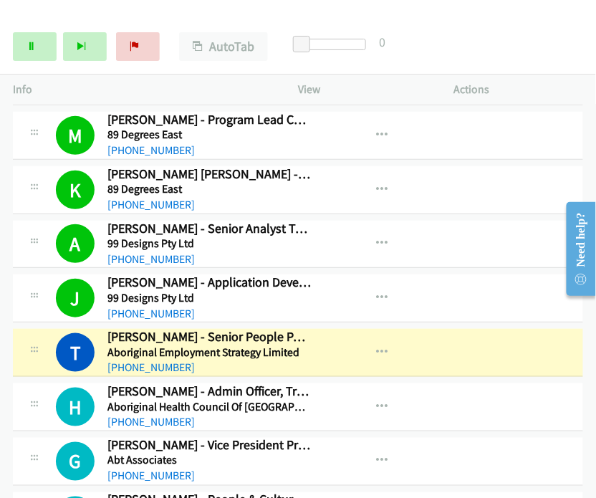
click at [539, 60] on div "Start Calls Pause Next Finish [PERSON_NAME] - Senior People Partner AutoTab Aut…" at bounding box center [298, 46] width 596 height 55
click at [20, 42] on link "Pause" at bounding box center [35, 46] width 44 height 29
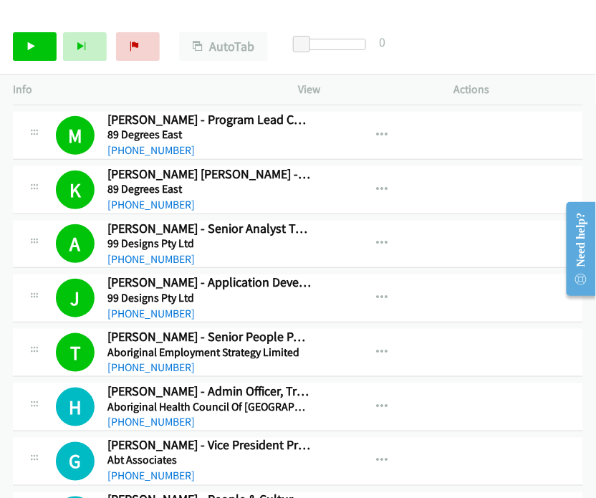
click at [510, 39] on div "Start Calls Pause Next Finish Call Completed AutoTab AutoTab 0" at bounding box center [298, 46] width 596 height 55
click at [542, 46] on div "Start Calls Pause Next Finish Call Completed AutoTab AutoTab 0" at bounding box center [298, 46] width 596 height 55
click at [37, 42] on link "Start Calls" at bounding box center [35, 46] width 44 height 29
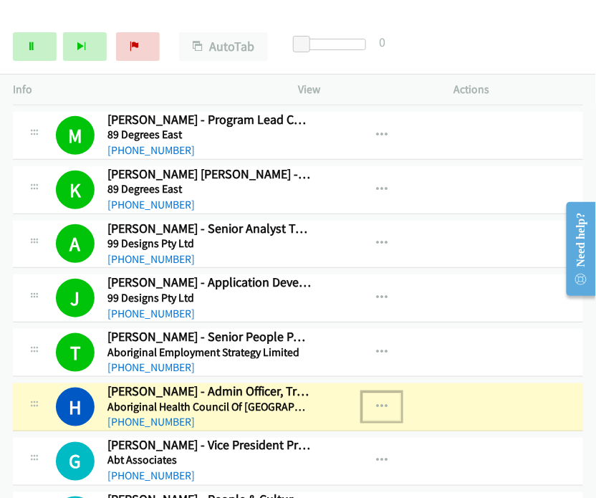
click at [378, 396] on button "button" at bounding box center [381, 406] width 39 height 29
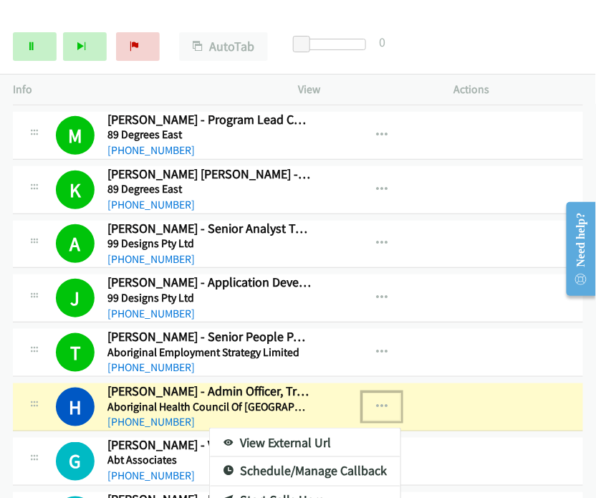
click at [285, 432] on link "View External Url" at bounding box center [305, 442] width 190 height 29
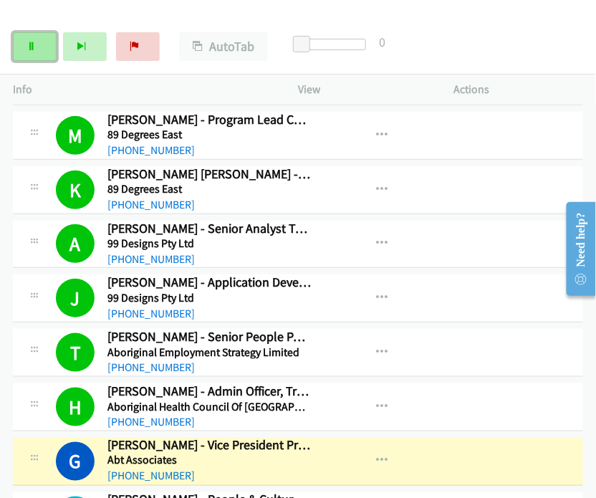
click at [30, 39] on link "Pause" at bounding box center [35, 46] width 44 height 29
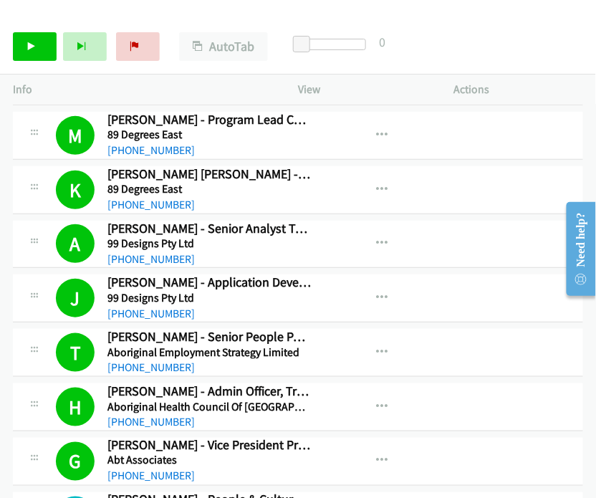
drag, startPoint x: 521, startPoint y: 36, endPoint x: 364, endPoint y: 27, distance: 157.0
click at [521, 36] on div "Start Calls Pause Next Finish Call Completed AutoTab AutoTab 0" at bounding box center [298, 46] width 596 height 55
drag, startPoint x: 54, startPoint y: 355, endPoint x: 61, endPoint y: 349, distance: 9.1
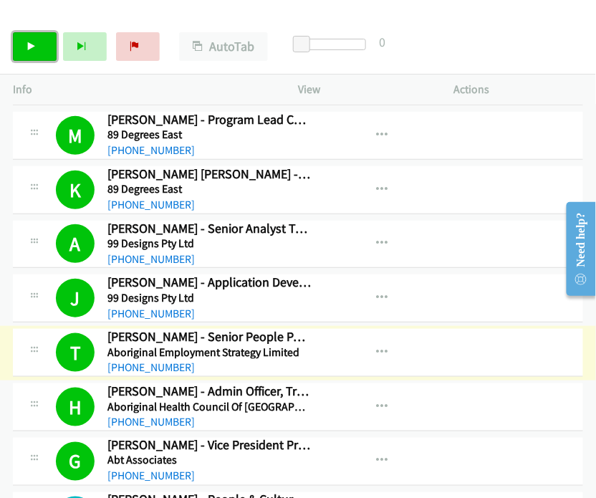
click at [41, 56] on link "Start Calls" at bounding box center [35, 46] width 44 height 29
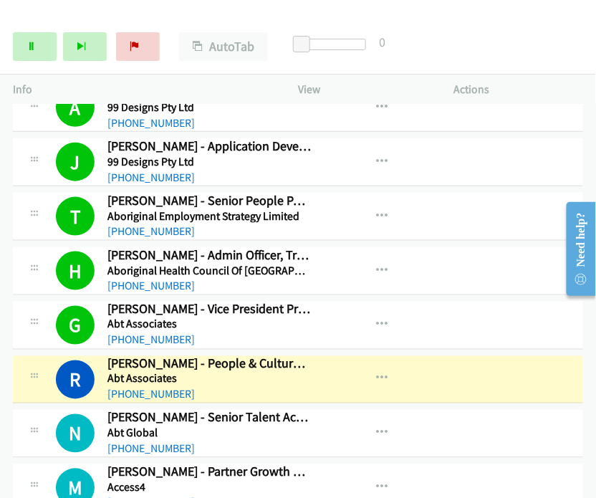
scroll to position [318, 0]
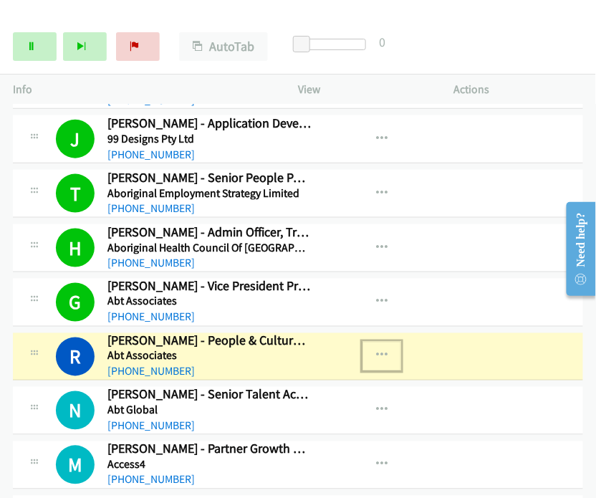
click at [376, 350] on icon "button" at bounding box center [381, 355] width 11 height 11
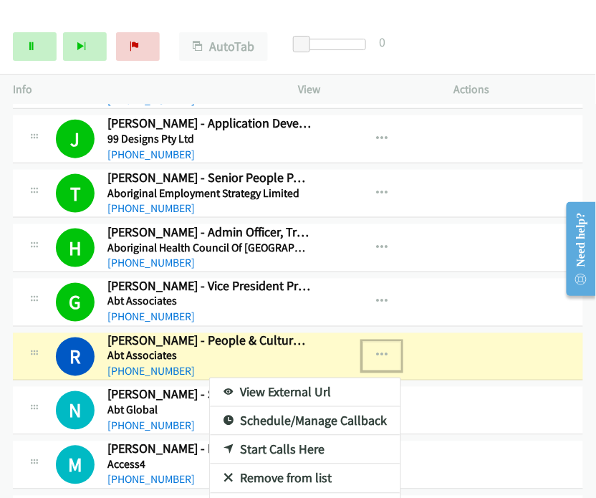
click at [321, 383] on link "View External Url" at bounding box center [305, 392] width 190 height 29
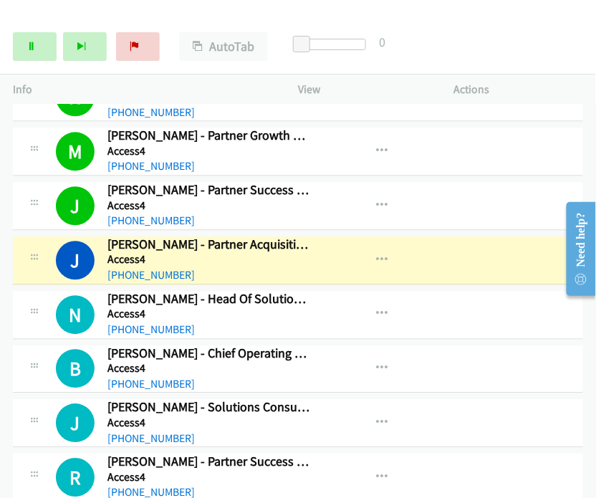
scroll to position [636, 0]
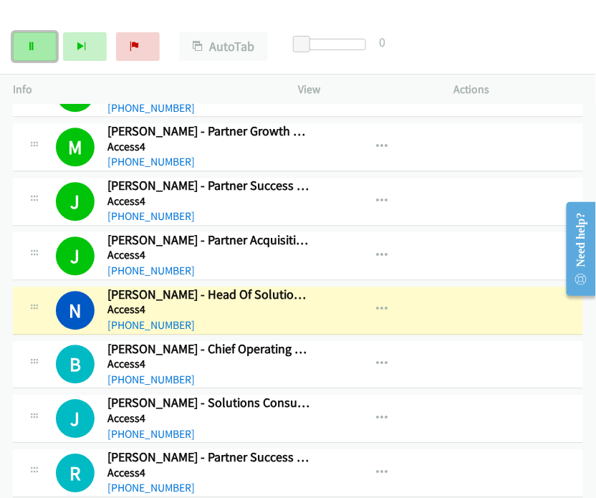
click at [44, 50] on link "Pause" at bounding box center [35, 46] width 44 height 29
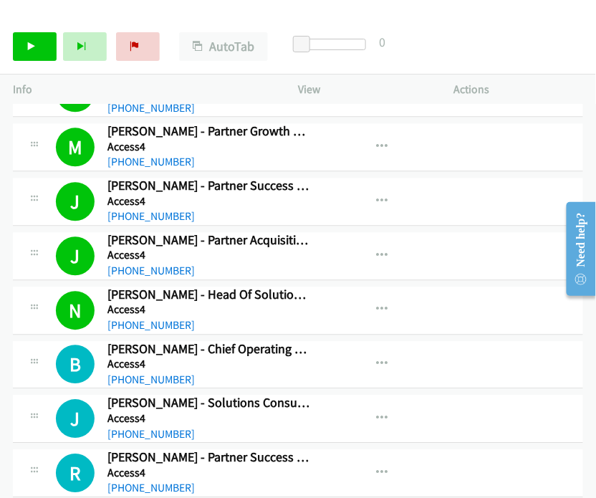
click at [497, 37] on div "Start Calls Pause Next Finish Call Completed AutoTab AutoTab 0" at bounding box center [298, 46] width 596 height 55
click at [35, 49] on icon at bounding box center [31, 47] width 10 height 10
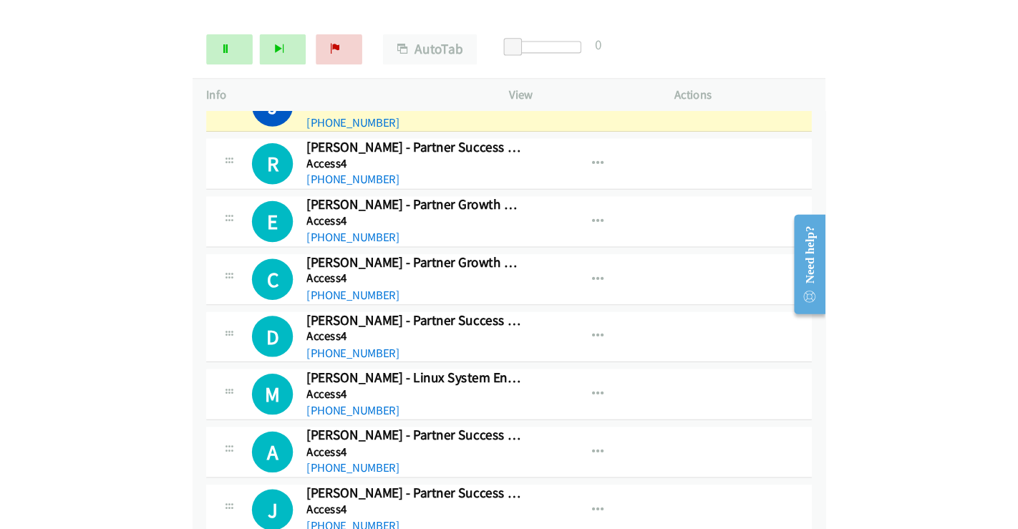
scroll to position [875, 0]
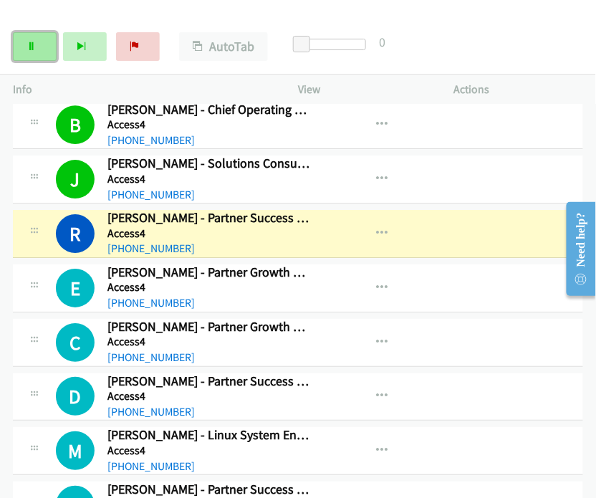
click at [28, 45] on icon at bounding box center [31, 47] width 10 height 10
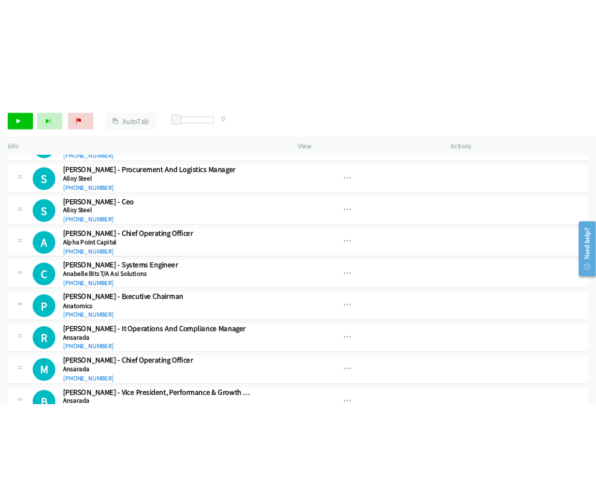
scroll to position [4135, 0]
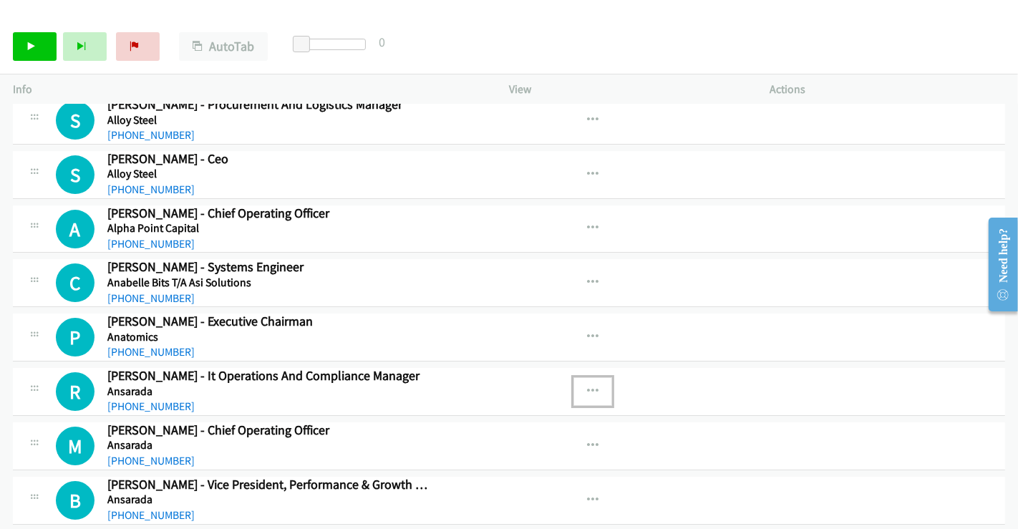
click at [587, 386] on icon "button" at bounding box center [592, 391] width 11 height 11
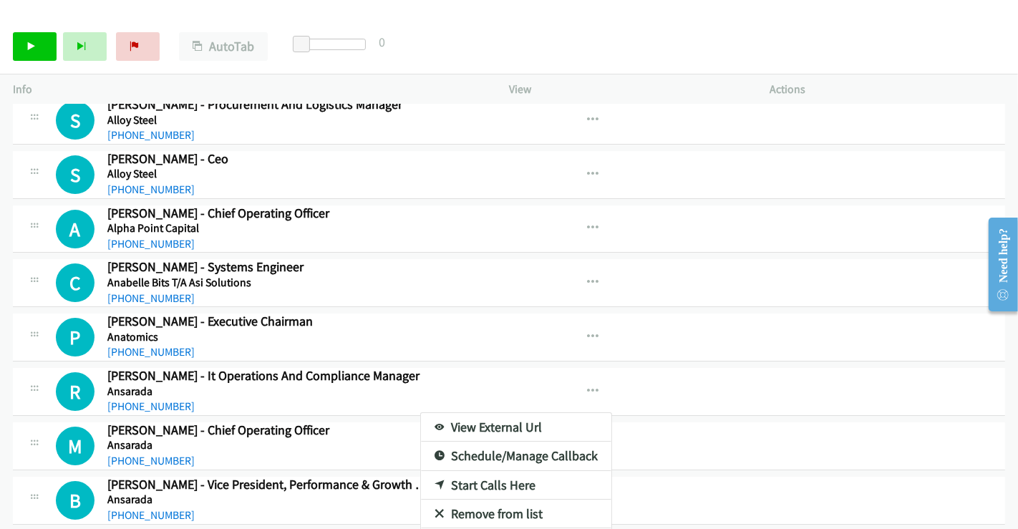
click at [31, 50] on div at bounding box center [509, 264] width 1018 height 529
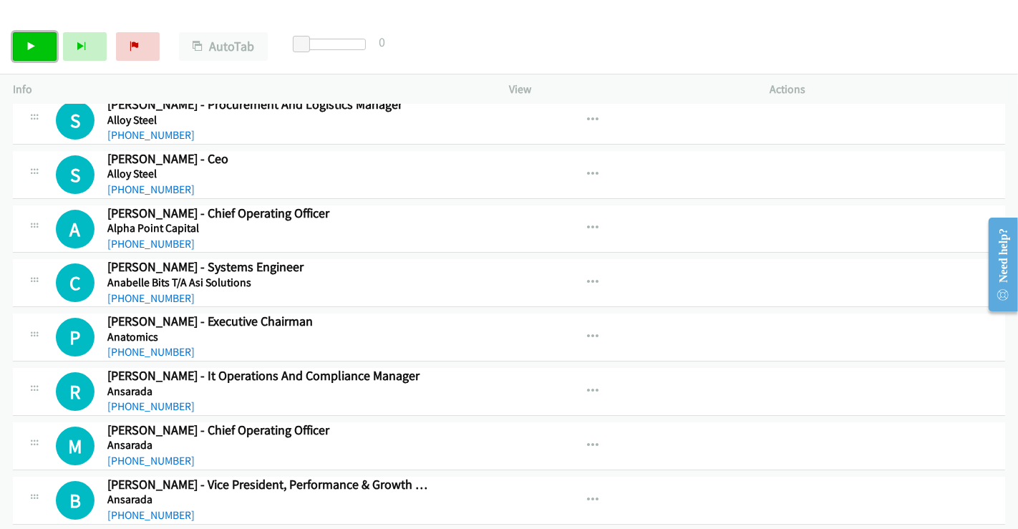
click at [20, 47] on link "Start Calls" at bounding box center [35, 46] width 44 height 29
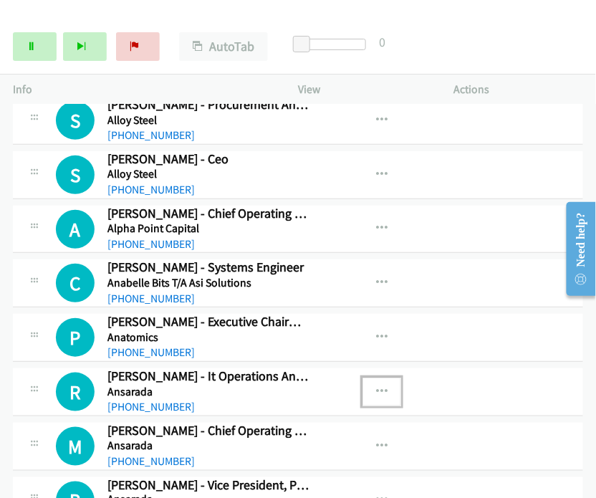
click at [376, 386] on icon "button" at bounding box center [381, 391] width 11 height 11
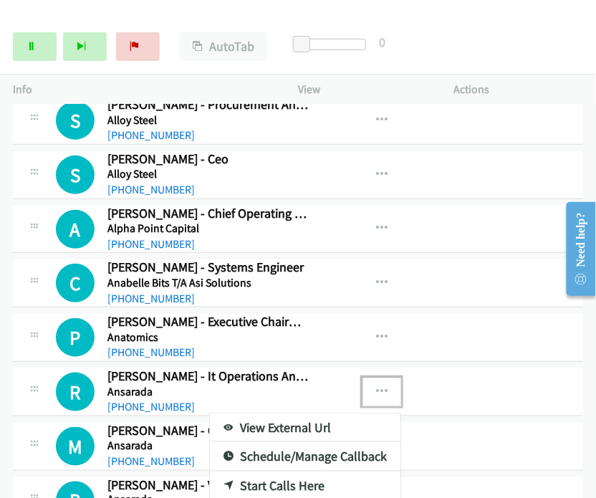
click at [296, 471] on link "Start Calls Here" at bounding box center [305, 485] width 190 height 29
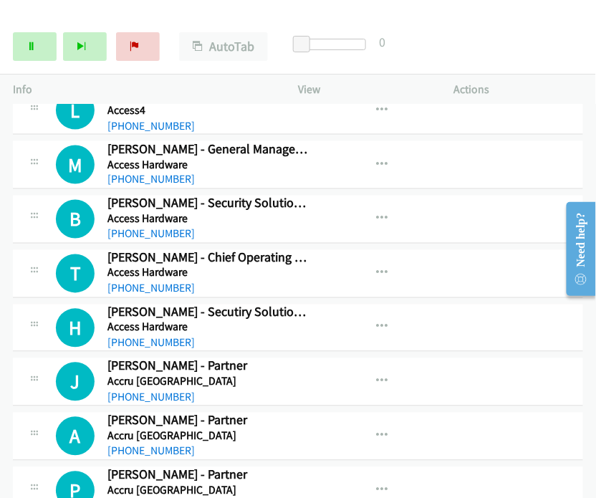
scroll to position [1034, 0]
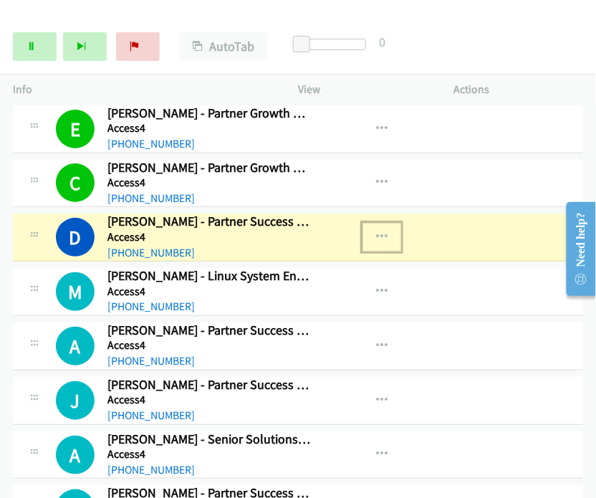
click at [376, 231] on icon "button" at bounding box center [381, 236] width 11 height 11
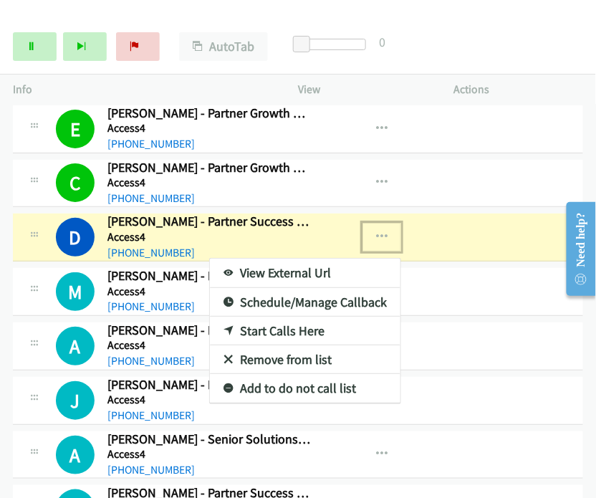
click at [273, 266] on link "View External Url" at bounding box center [305, 272] width 190 height 29
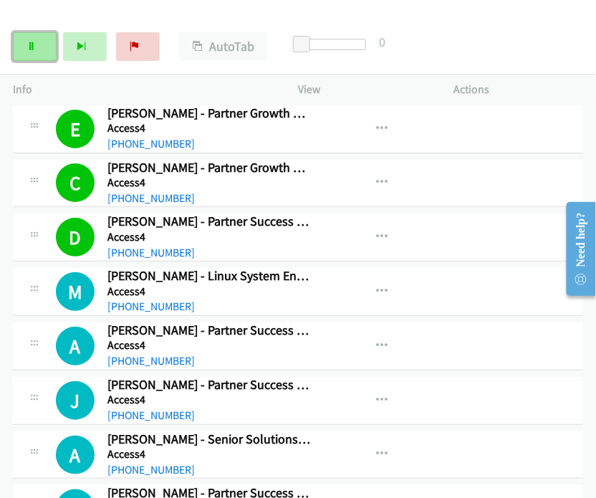
click at [37, 52] on link "Pause" at bounding box center [35, 46] width 44 height 29
click at [30, 44] on icon at bounding box center [31, 47] width 10 height 10
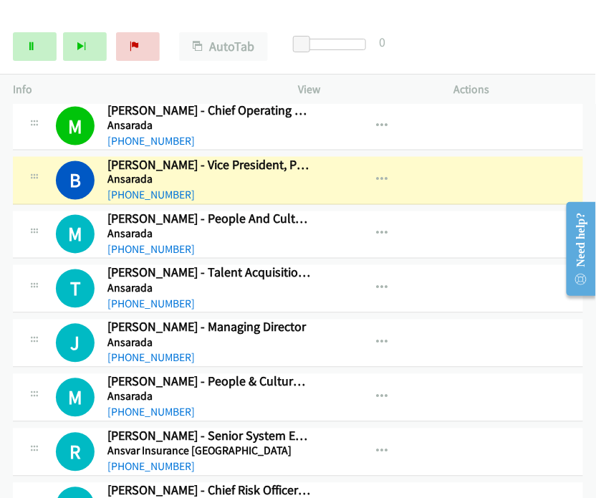
scroll to position [4454, 0]
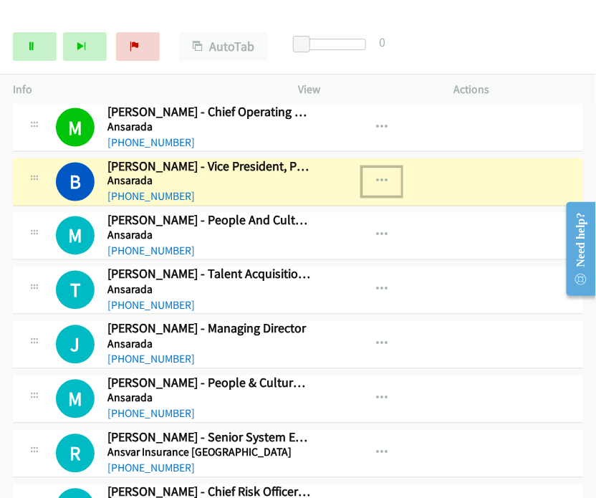
click at [376, 176] on icon "button" at bounding box center [381, 181] width 11 height 11
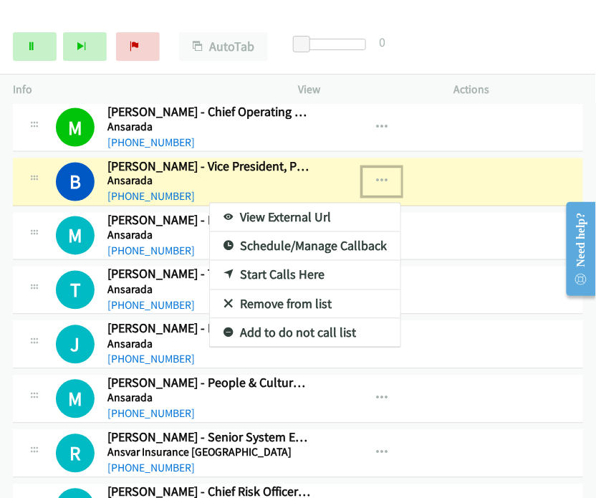
click at [278, 203] on link "View External Url" at bounding box center [305, 217] width 190 height 29
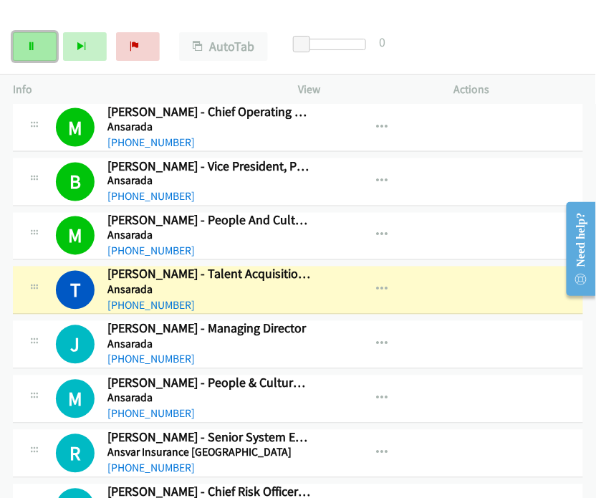
click at [37, 50] on link "Pause" at bounding box center [35, 46] width 44 height 29
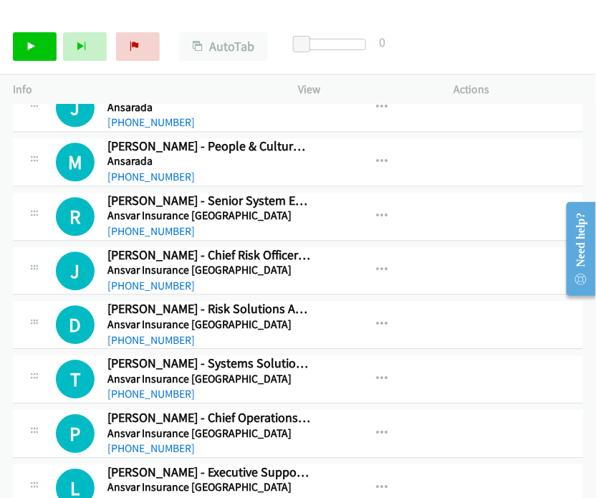
scroll to position [4613, 0]
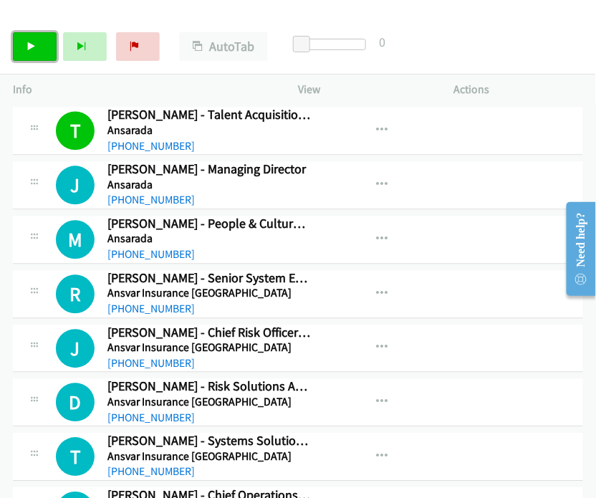
click at [38, 53] on link "Start Calls" at bounding box center [35, 46] width 44 height 29
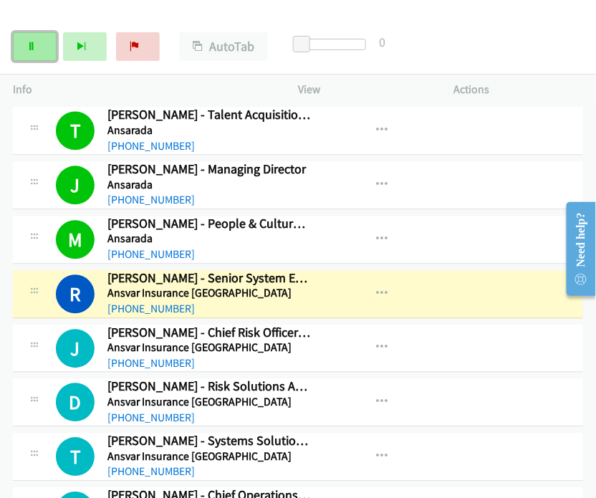
click at [46, 43] on link "Pause" at bounding box center [35, 46] width 44 height 29
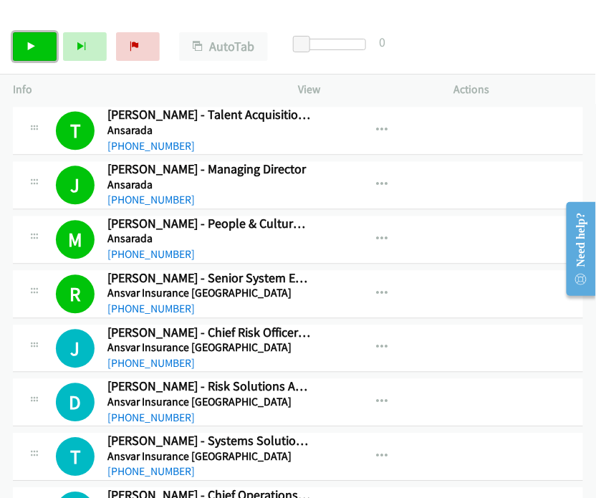
click at [30, 47] on icon at bounding box center [31, 47] width 10 height 10
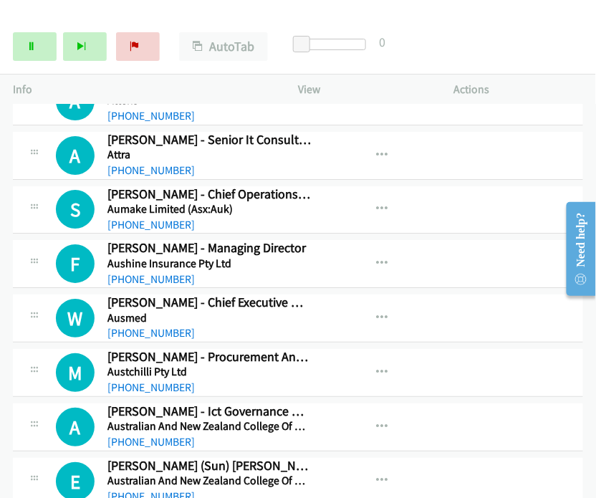
scroll to position [8033, 0]
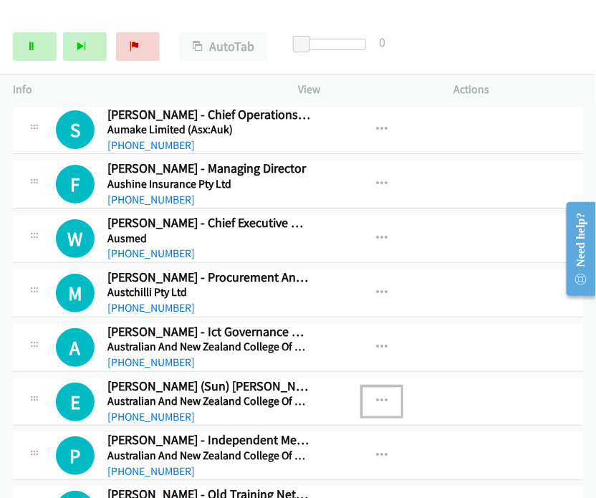
click at [376, 395] on icon "button" at bounding box center [381, 400] width 11 height 11
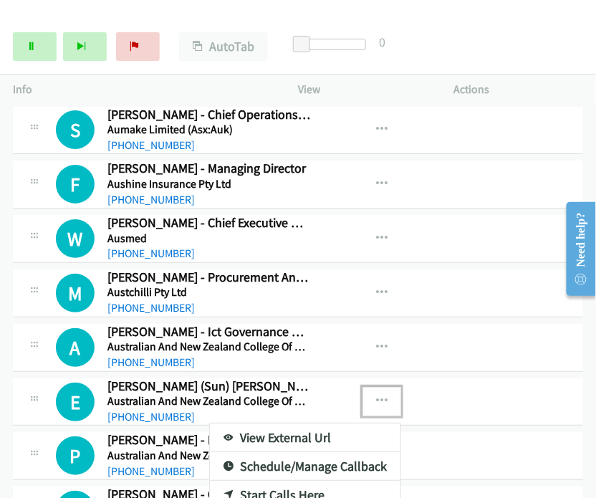
click at [259, 480] on link "Start Calls Here" at bounding box center [305, 494] width 190 height 29
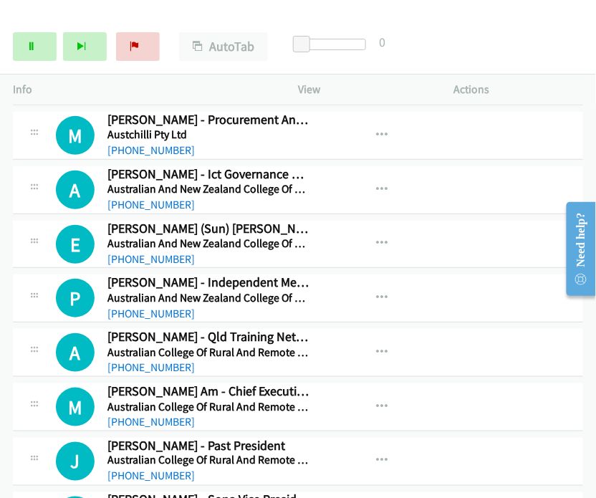
scroll to position [8192, 0]
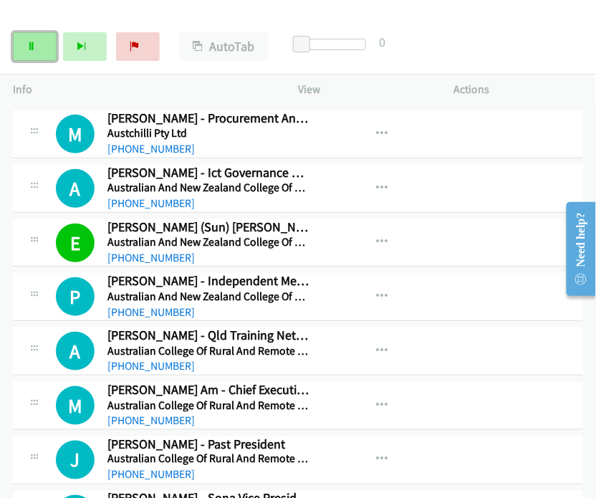
click at [39, 50] on link "Pause" at bounding box center [35, 46] width 44 height 29
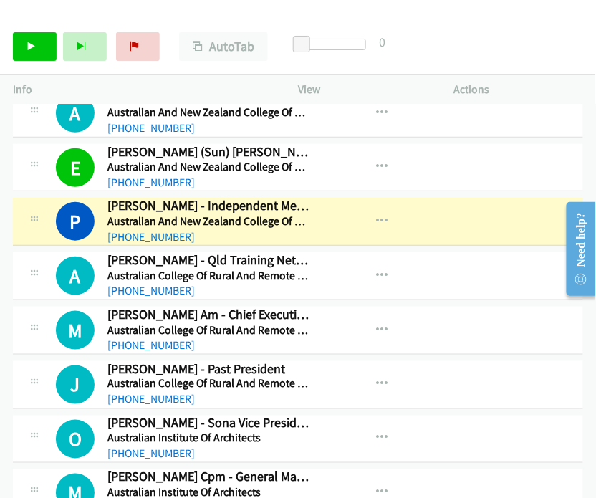
scroll to position [8272, 0]
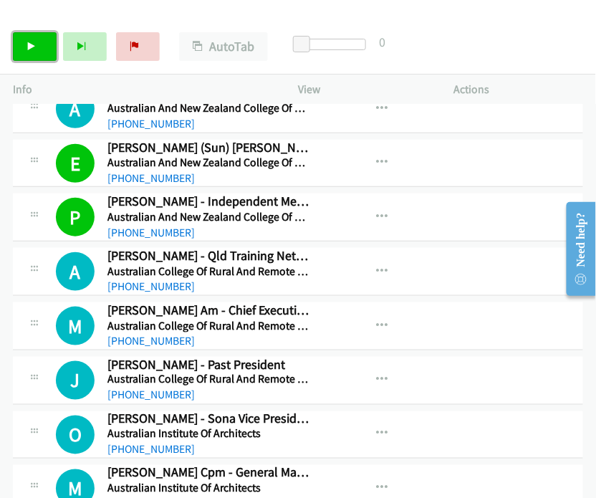
click at [28, 54] on link "Start Calls" at bounding box center [35, 46] width 44 height 29
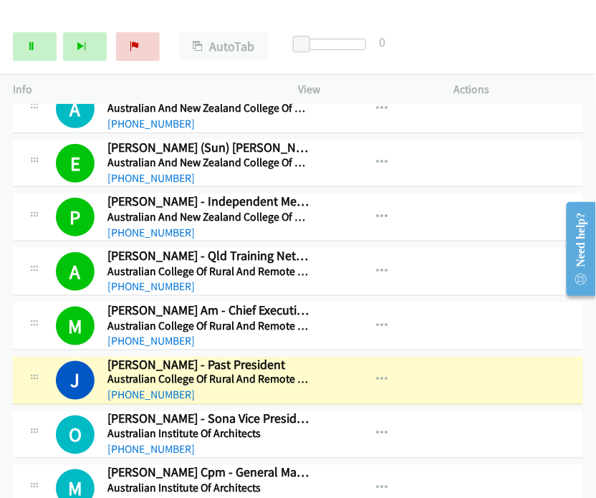
click at [533, 44] on div "Start Calls Pause Next Finish [PERSON_NAME] - Past President AutoTab AutoTab 0" at bounding box center [298, 46] width 596 height 55
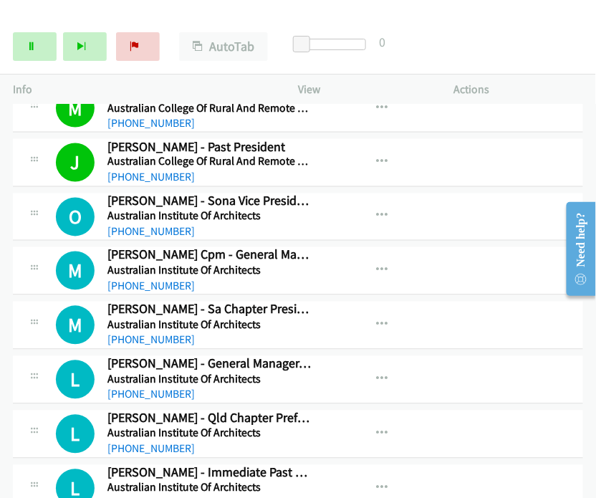
scroll to position [8510, 0]
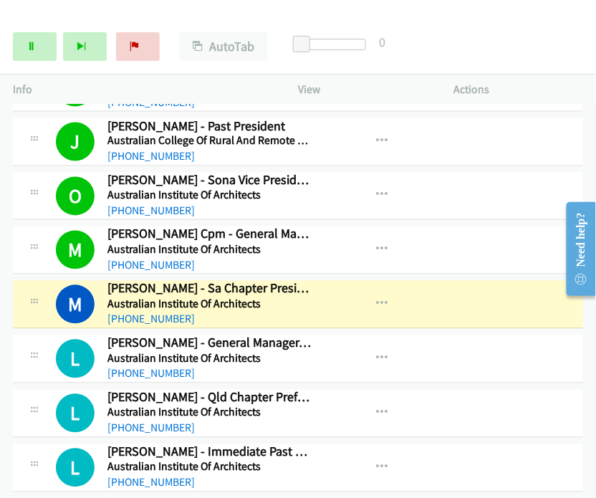
click at [545, 81] on p "Actions" at bounding box center [518, 89] width 130 height 17
click at [39, 53] on link "Pause" at bounding box center [35, 46] width 44 height 29
drag, startPoint x: 543, startPoint y: 182, endPoint x: 447, endPoint y: 173, distance: 96.3
click at [543, 182] on div "O Callback Scheduled [PERSON_NAME] - Sona Vice President Australian Institute O…" at bounding box center [298, 197] width 570 height 48
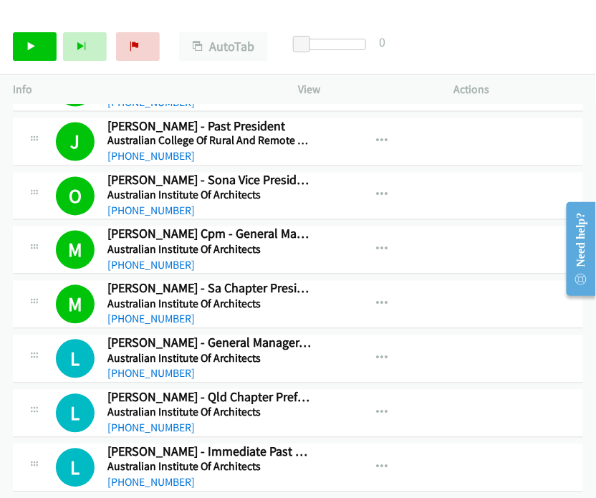
click at [497, 44] on div "Start Calls Pause Next Finish Call Completed AutoTab AutoTab 0" at bounding box center [298, 46] width 596 height 55
click at [517, 173] on div "O Callback Scheduled [PERSON_NAME] - Sona Vice President Australian Institute O…" at bounding box center [298, 197] width 570 height 48
